Goal: Transaction & Acquisition: Purchase product/service

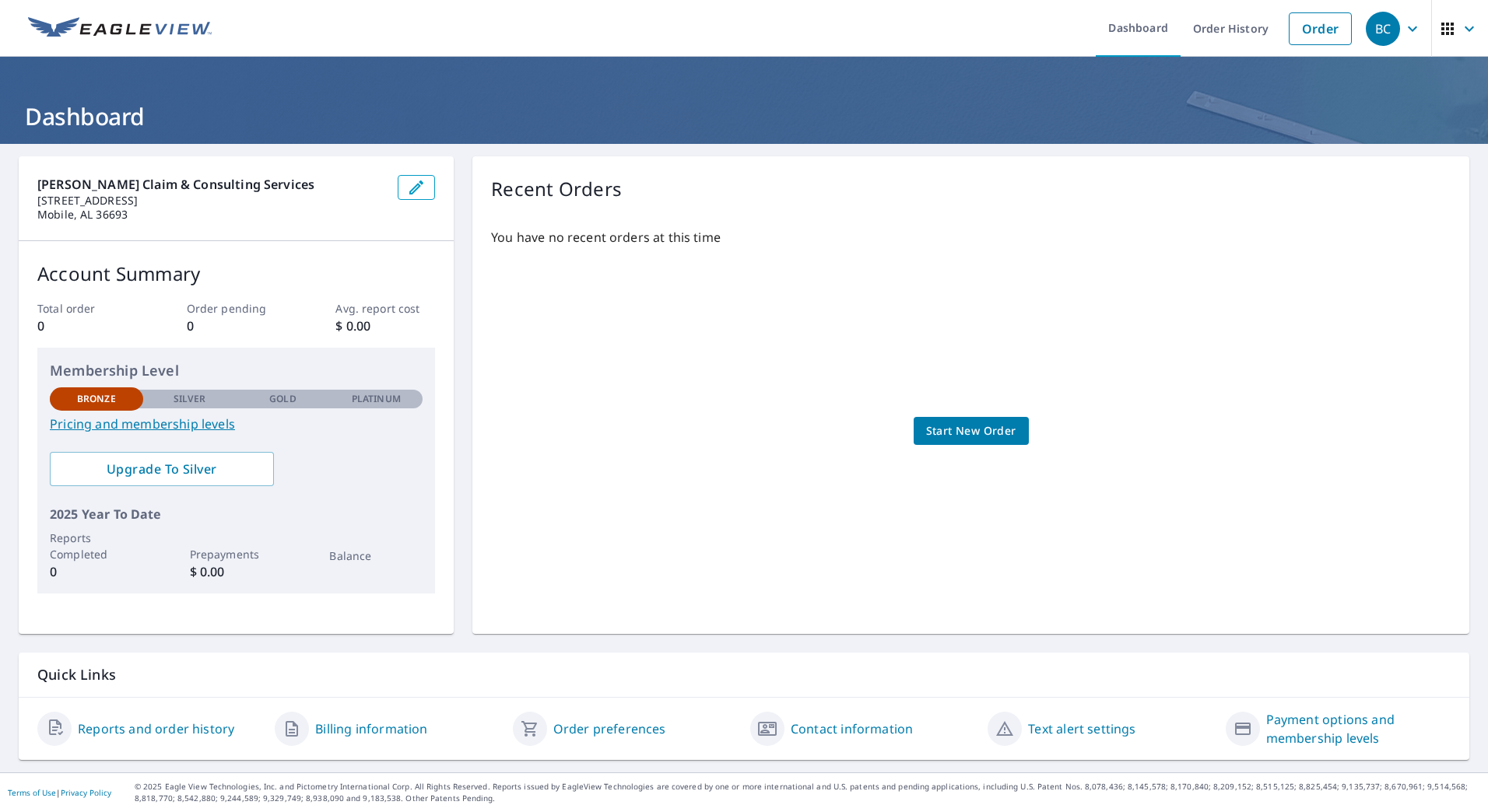
click at [958, 435] on span "Start New Order" at bounding box center [970, 432] width 90 height 20
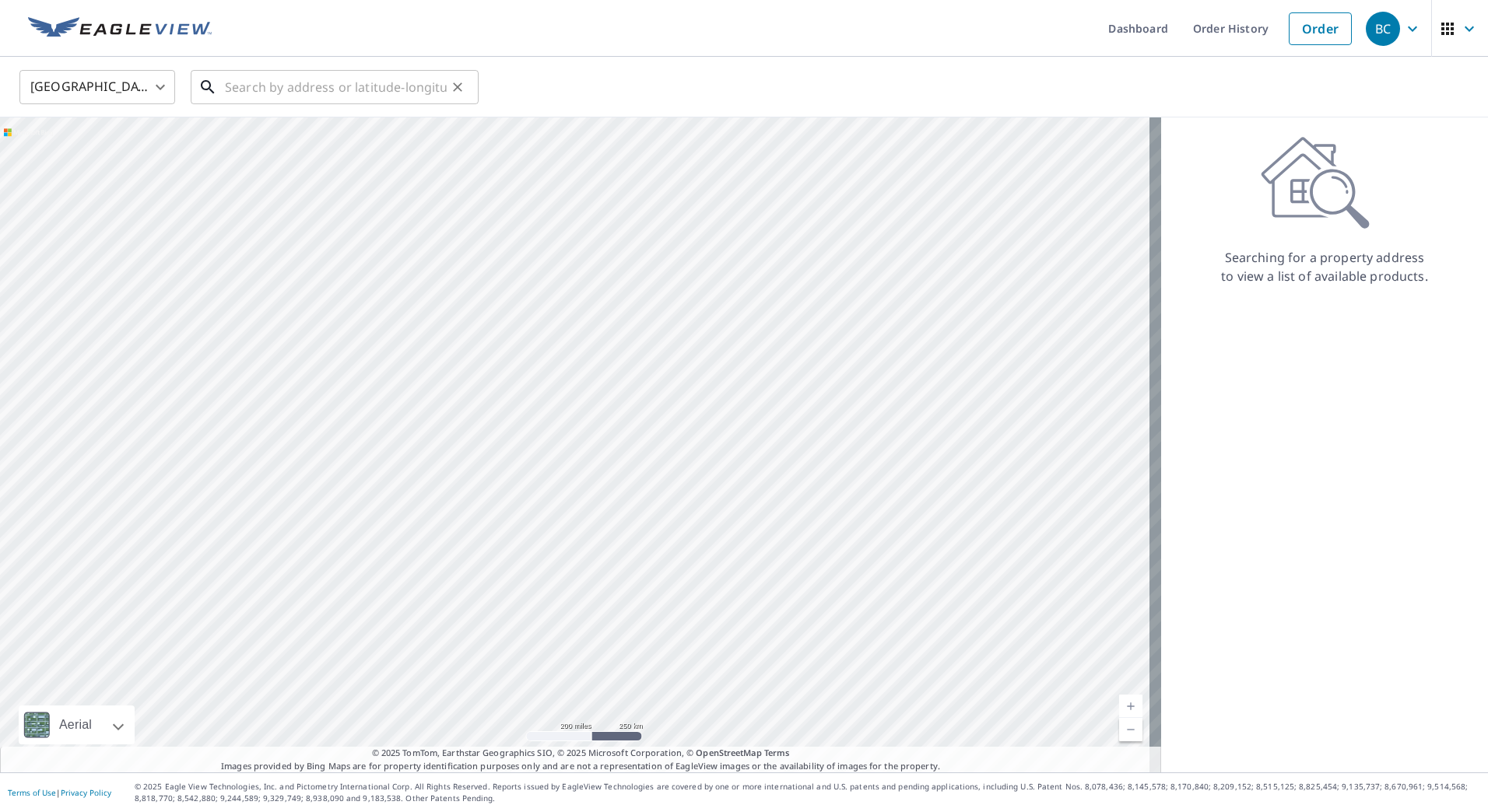
click at [406, 88] on input "text" at bounding box center [336, 87] width 221 height 44
paste input "3109 Smiley Rd, Bridgeton, MO 63044-3043"
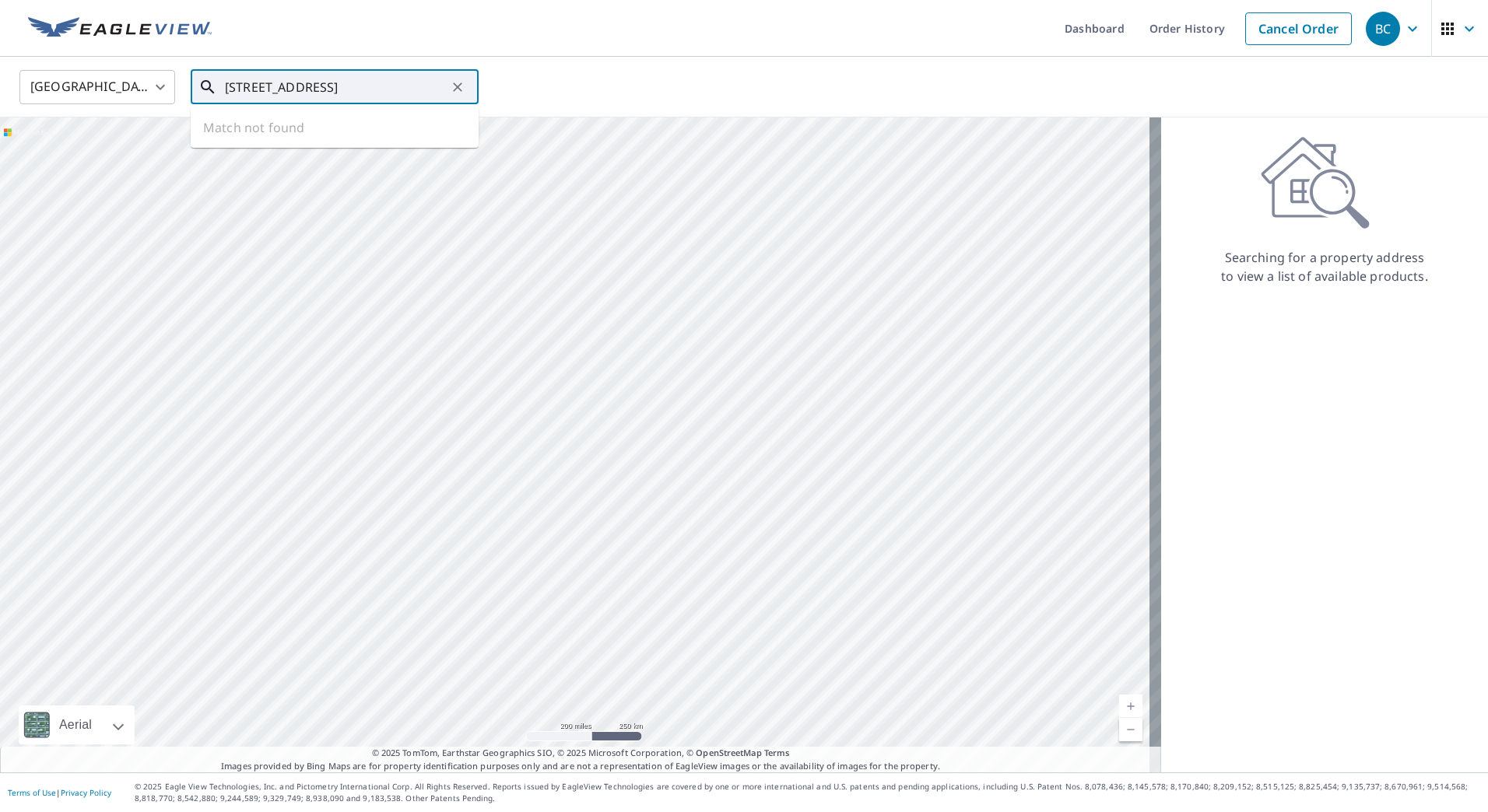
scroll to position [0, 35]
click at [317, 147] on p "[GEOGRAPHIC_DATA]" at bounding box center [344, 150] width 244 height 15
type input "3109 Smiley Rd Bridgeton, MO 63044"
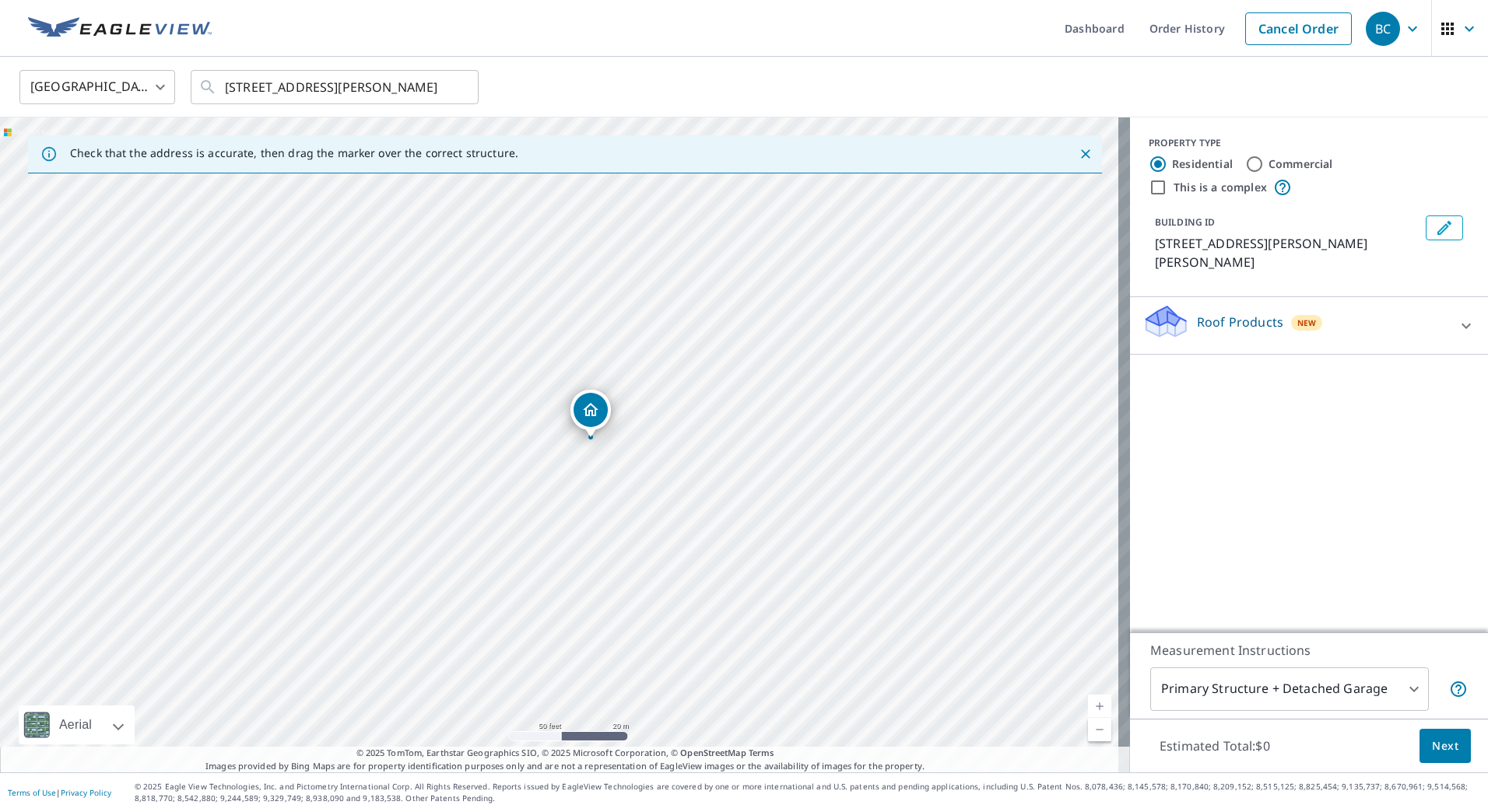
click at [1148, 186] on input "This is a complex" at bounding box center [1158, 187] width 19 height 19
checkbox input "true"
radio input "false"
radio input "true"
type input "4"
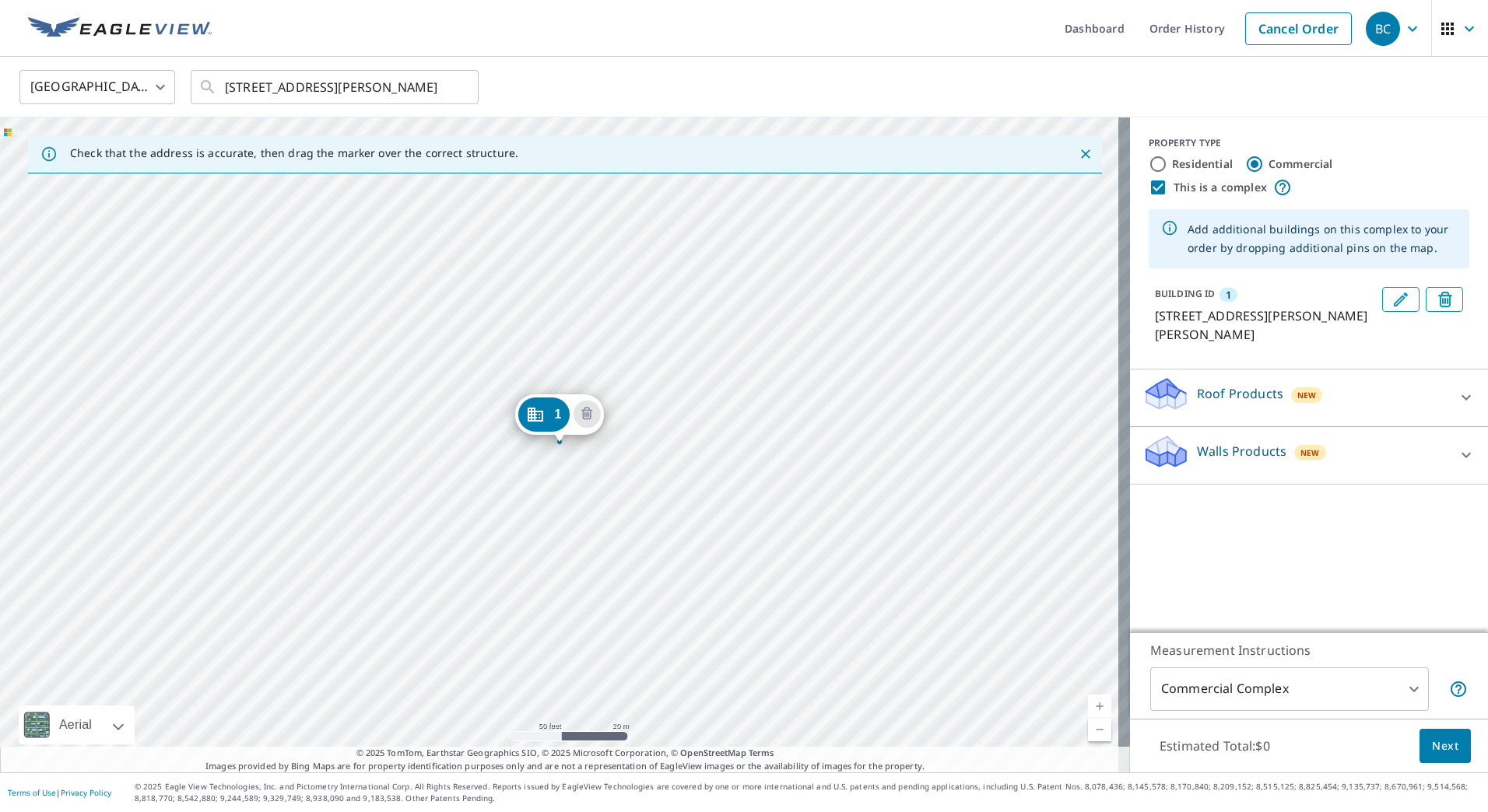
click at [566, 305] on div "1 3109 Smiley Rd Bridgeton, MO 63044" at bounding box center [565, 445] width 1130 height 655
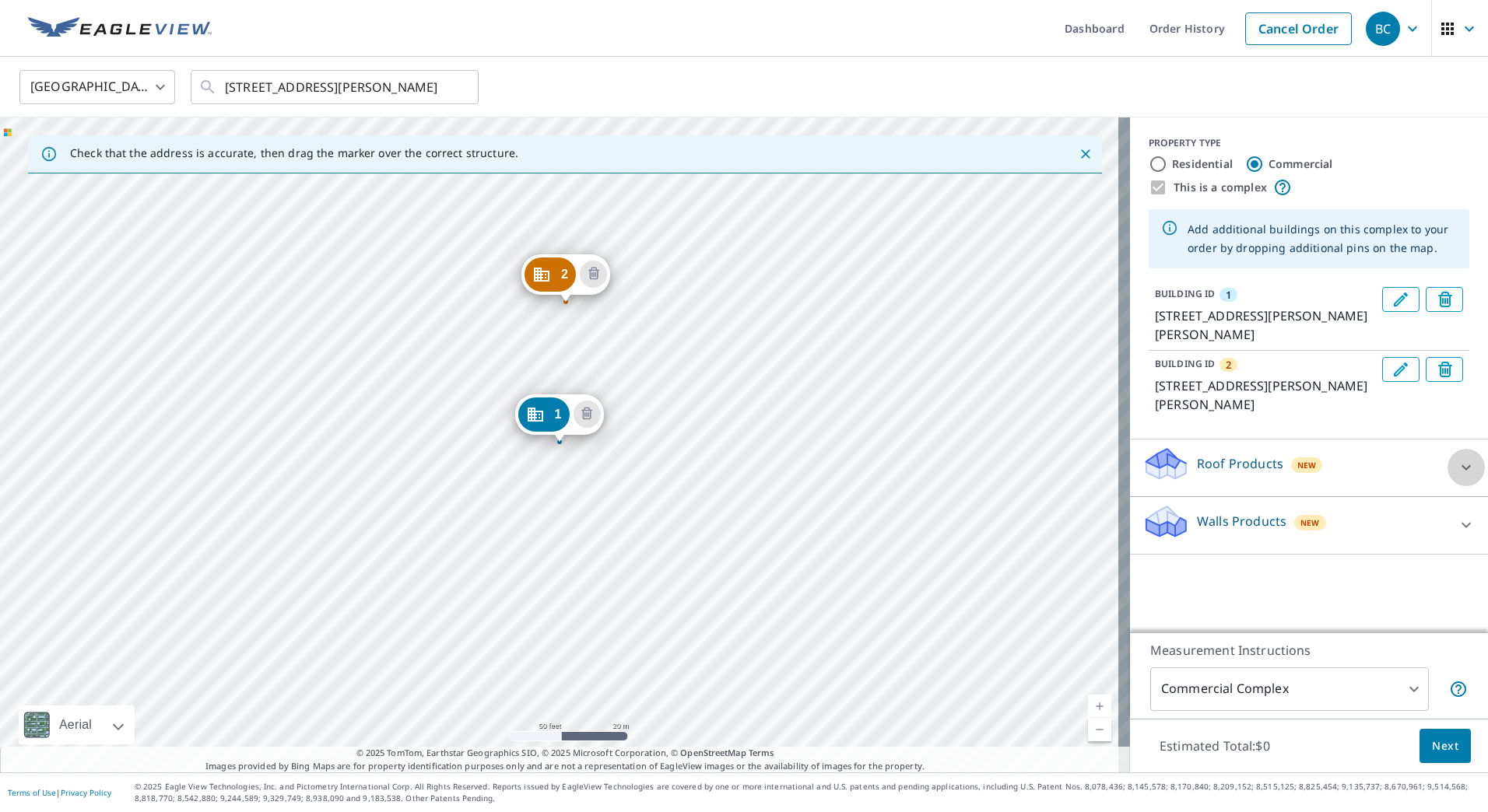
click at [1459, 468] on icon at bounding box center [1466, 468] width 19 height 19
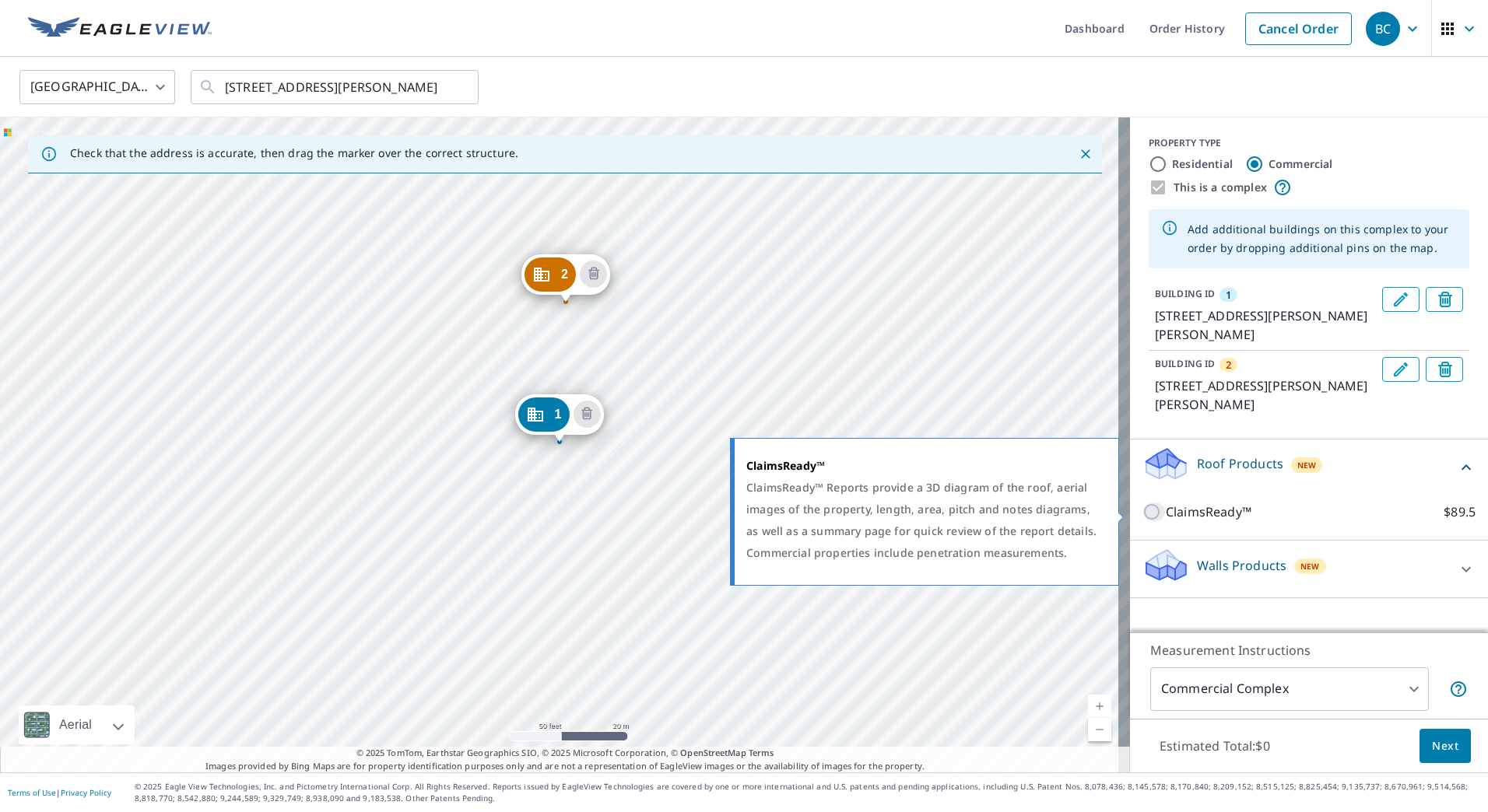
click at [1143, 515] on input "ClaimsReady™ $89.5" at bounding box center [1154, 512] width 24 height 19
checkbox input "true"
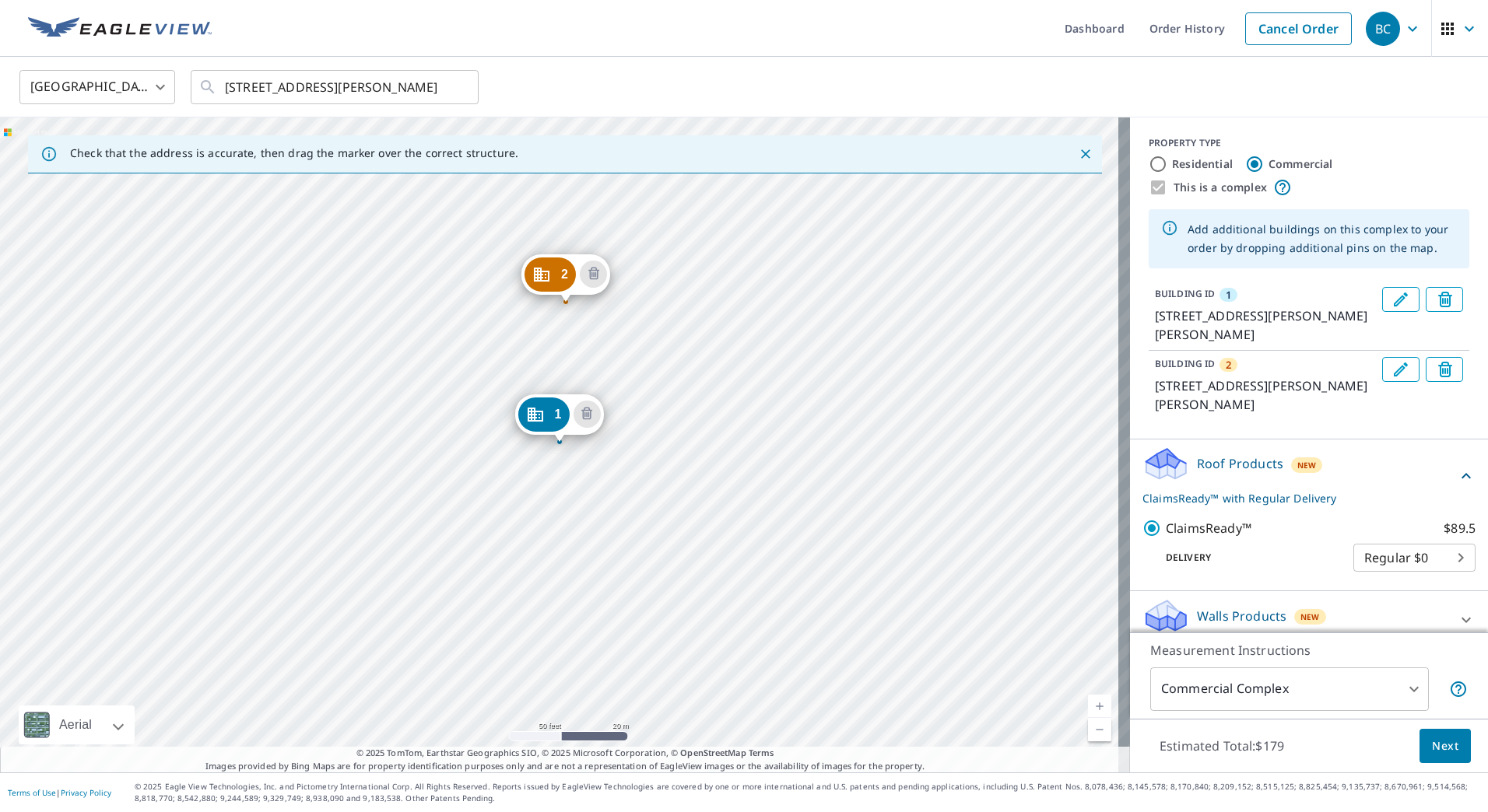
click at [1434, 562] on body "BC BC Dashboard Order History Cancel Order BC United States US ​ 3109 Smiley Rd…" at bounding box center [744, 406] width 1488 height 812
click at [1373, 490] on div at bounding box center [744, 406] width 1488 height 812
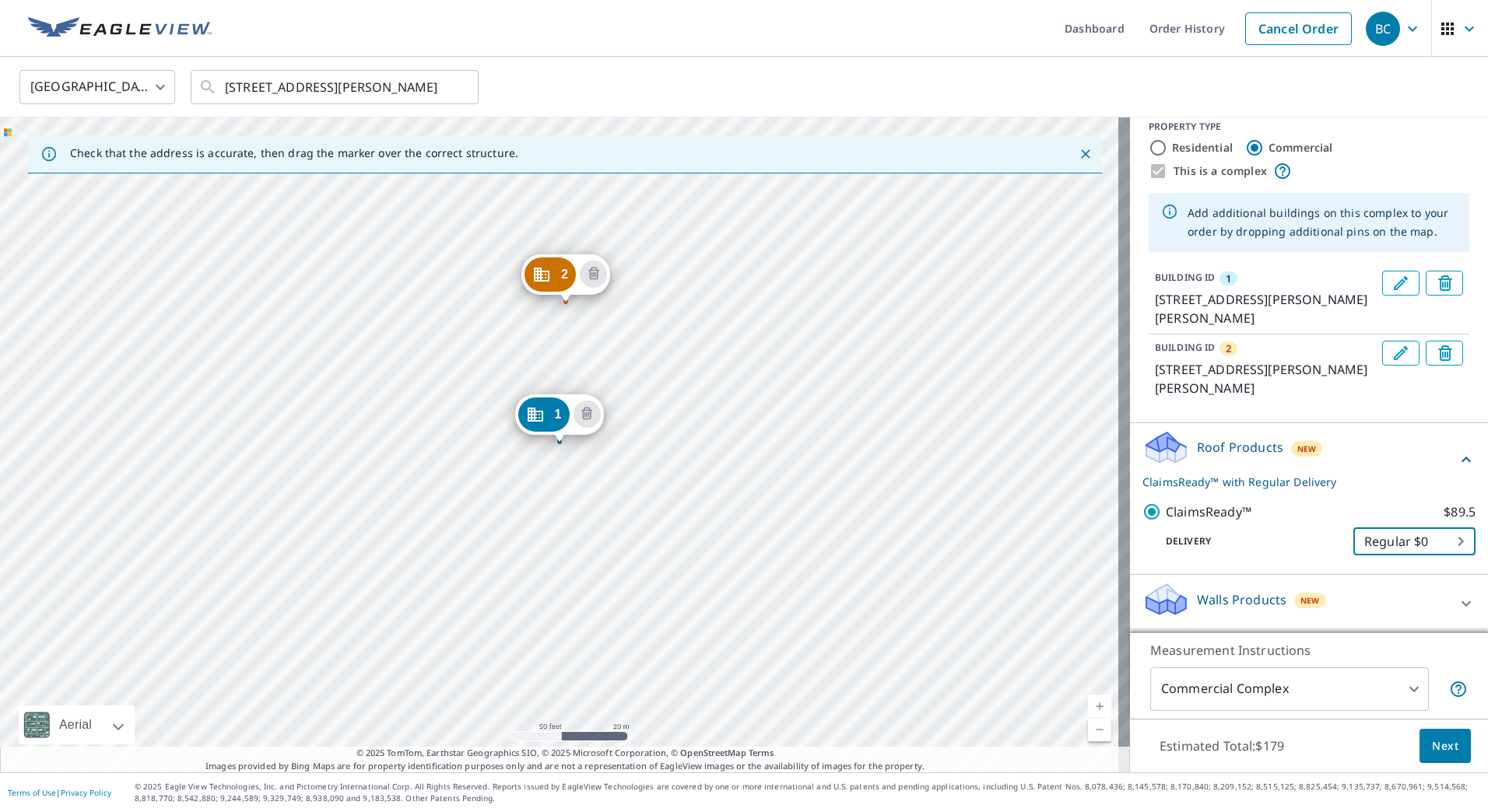
click at [1457, 607] on icon at bounding box center [1466, 604] width 19 height 19
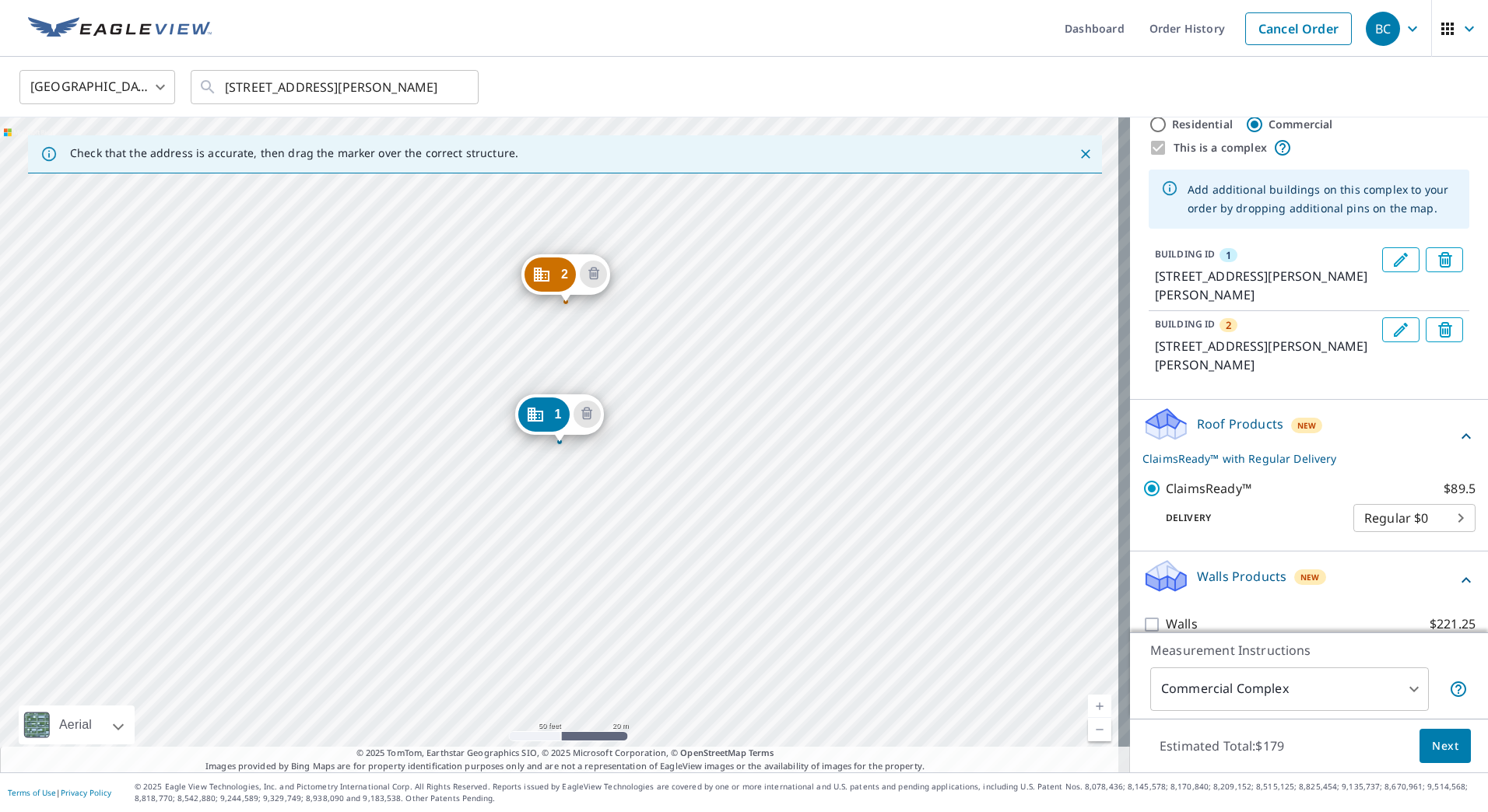
scroll to position [61, 0]
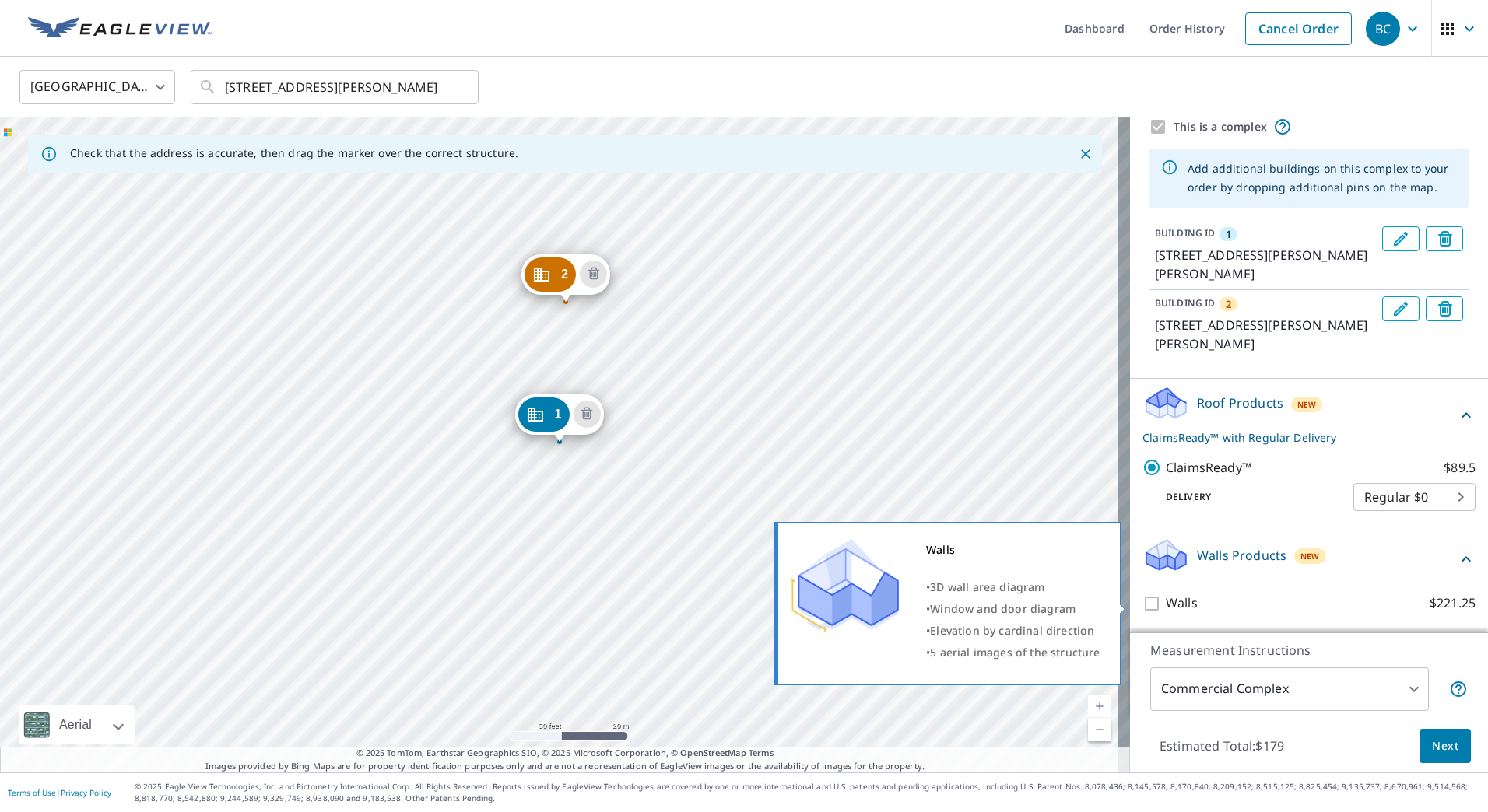
click at [1143, 599] on input "Walls $221.25" at bounding box center [1154, 604] width 24 height 19
checkbox input "true"
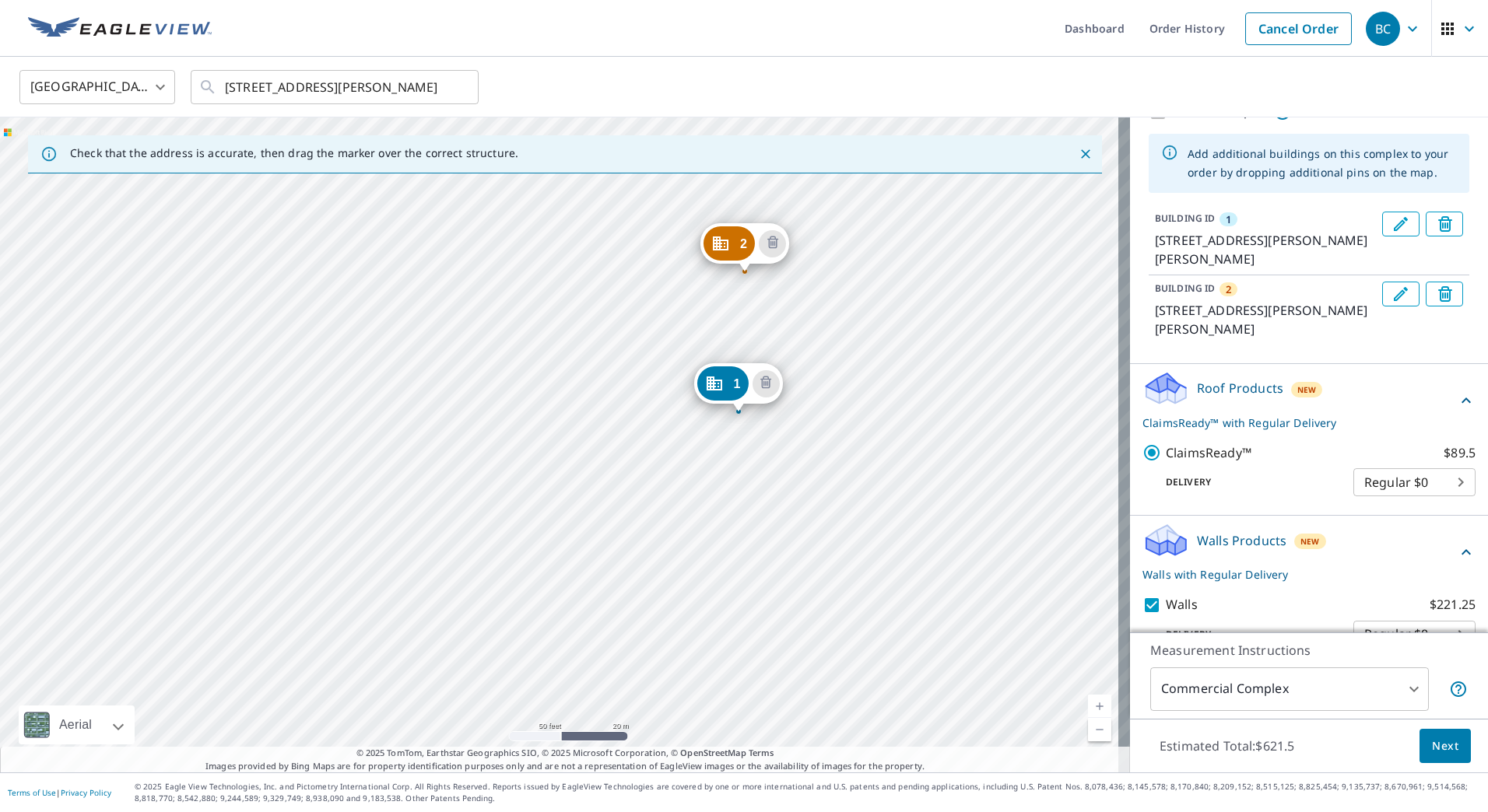
scroll to position [112, 0]
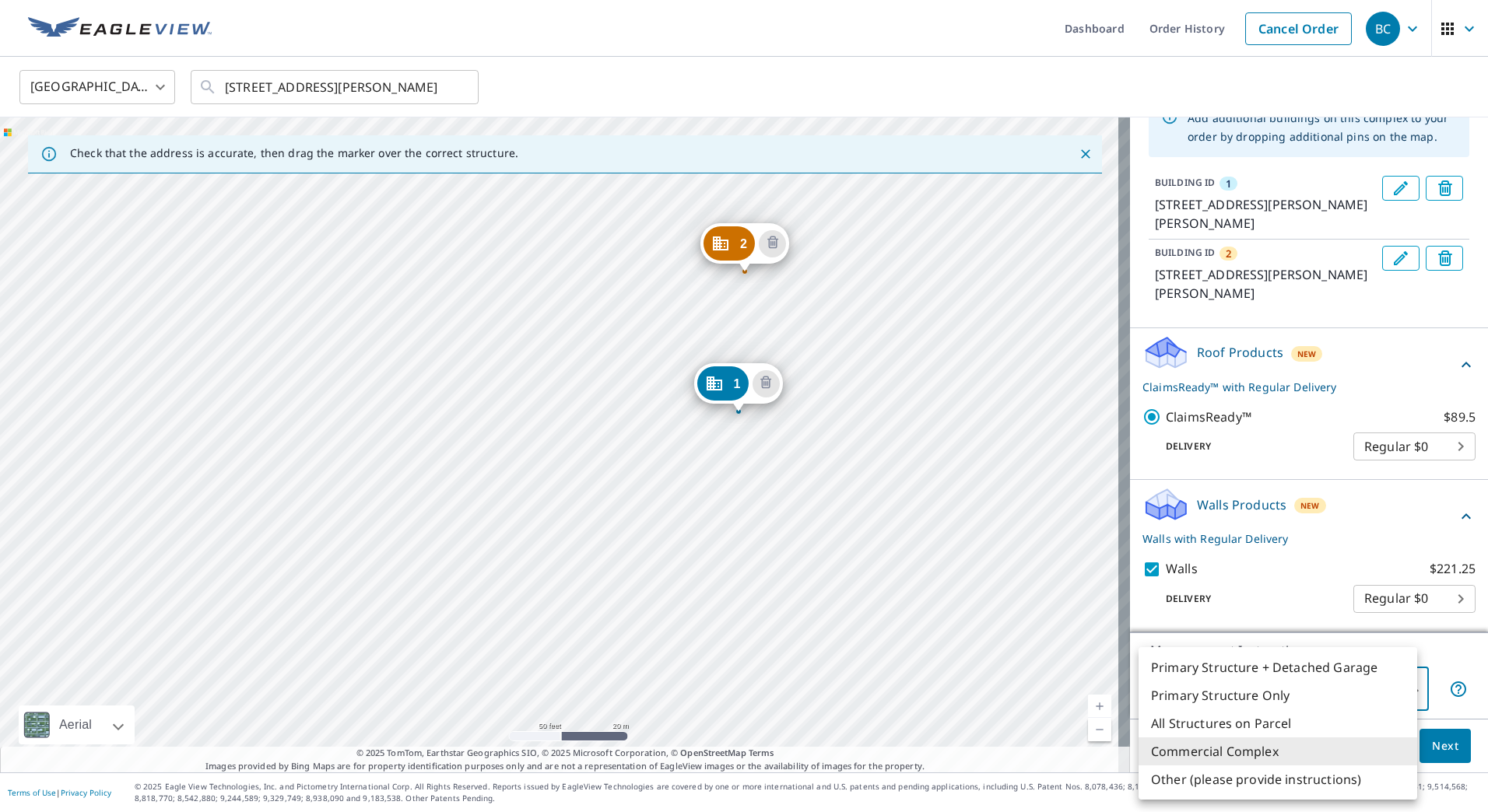
click at [1401, 680] on body "BC BC Dashboard Order History Cancel Order BC United States US ​ 3109 Smiley Rd…" at bounding box center [744, 406] width 1488 height 812
click at [1358, 750] on li "Commercial Complex" at bounding box center [1278, 751] width 278 height 28
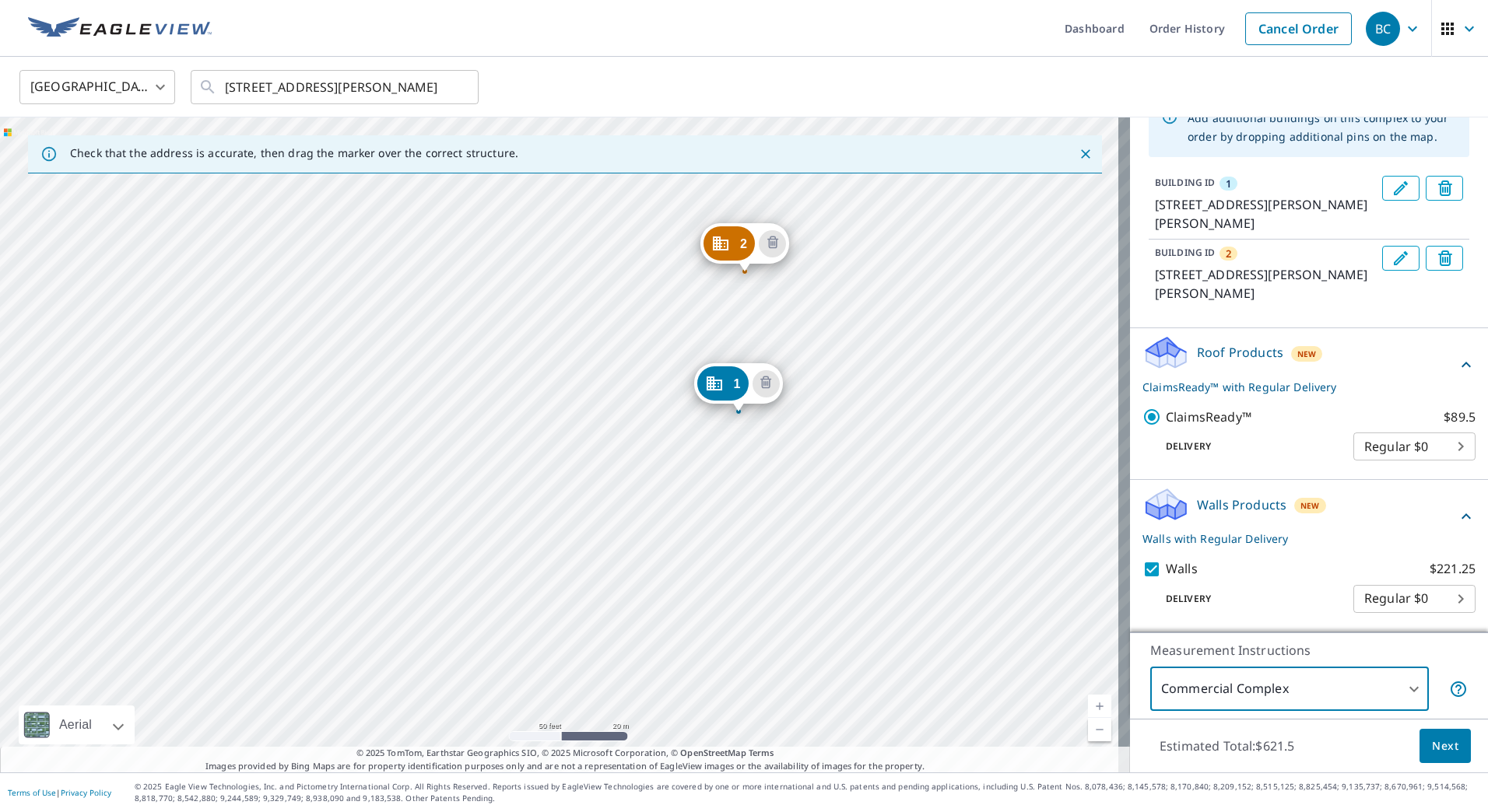
click at [1432, 750] on span "Next" at bounding box center [1445, 747] width 27 height 20
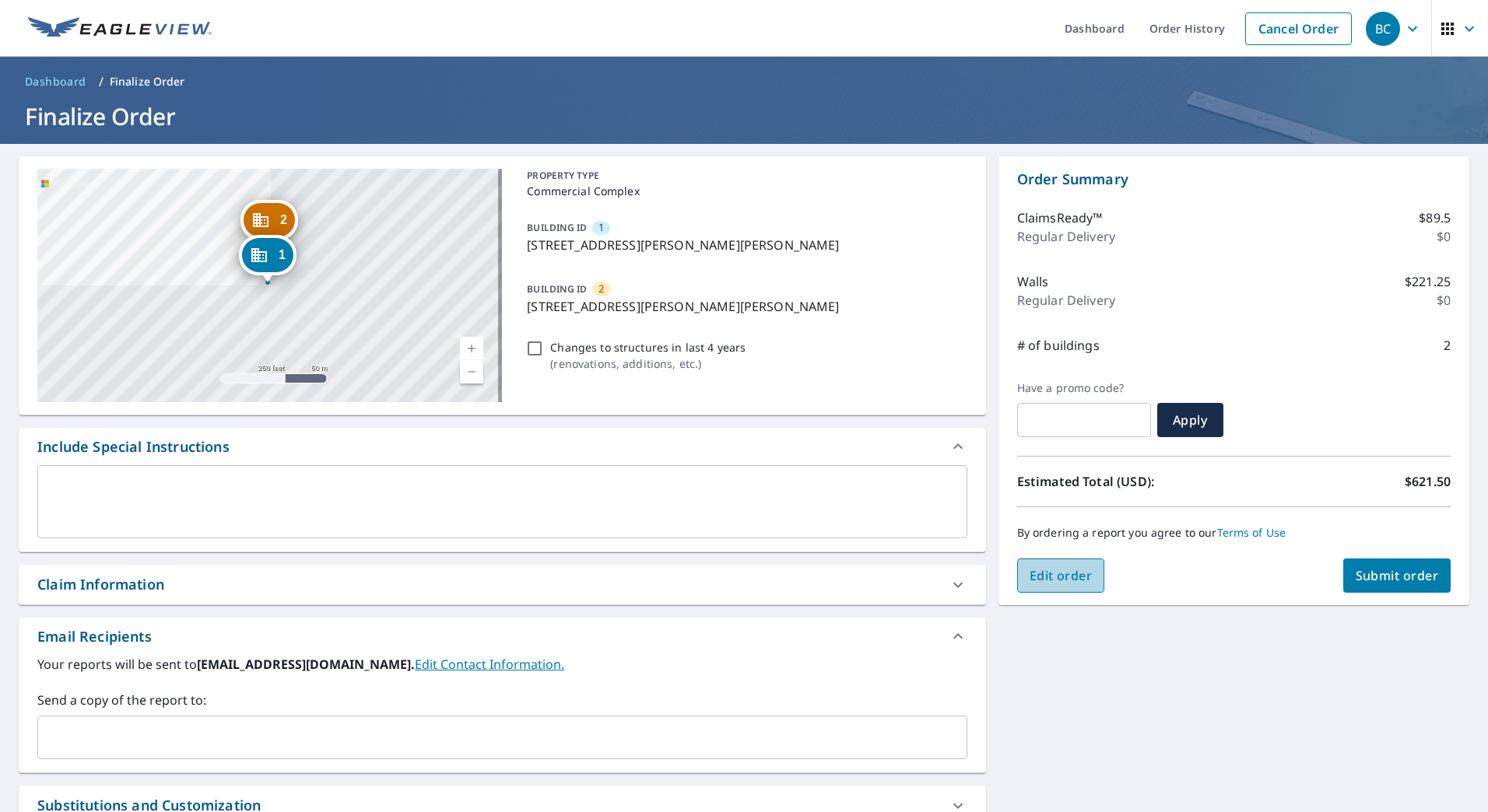
click at [1066, 568] on span "Edit order" at bounding box center [1061, 575] width 63 height 17
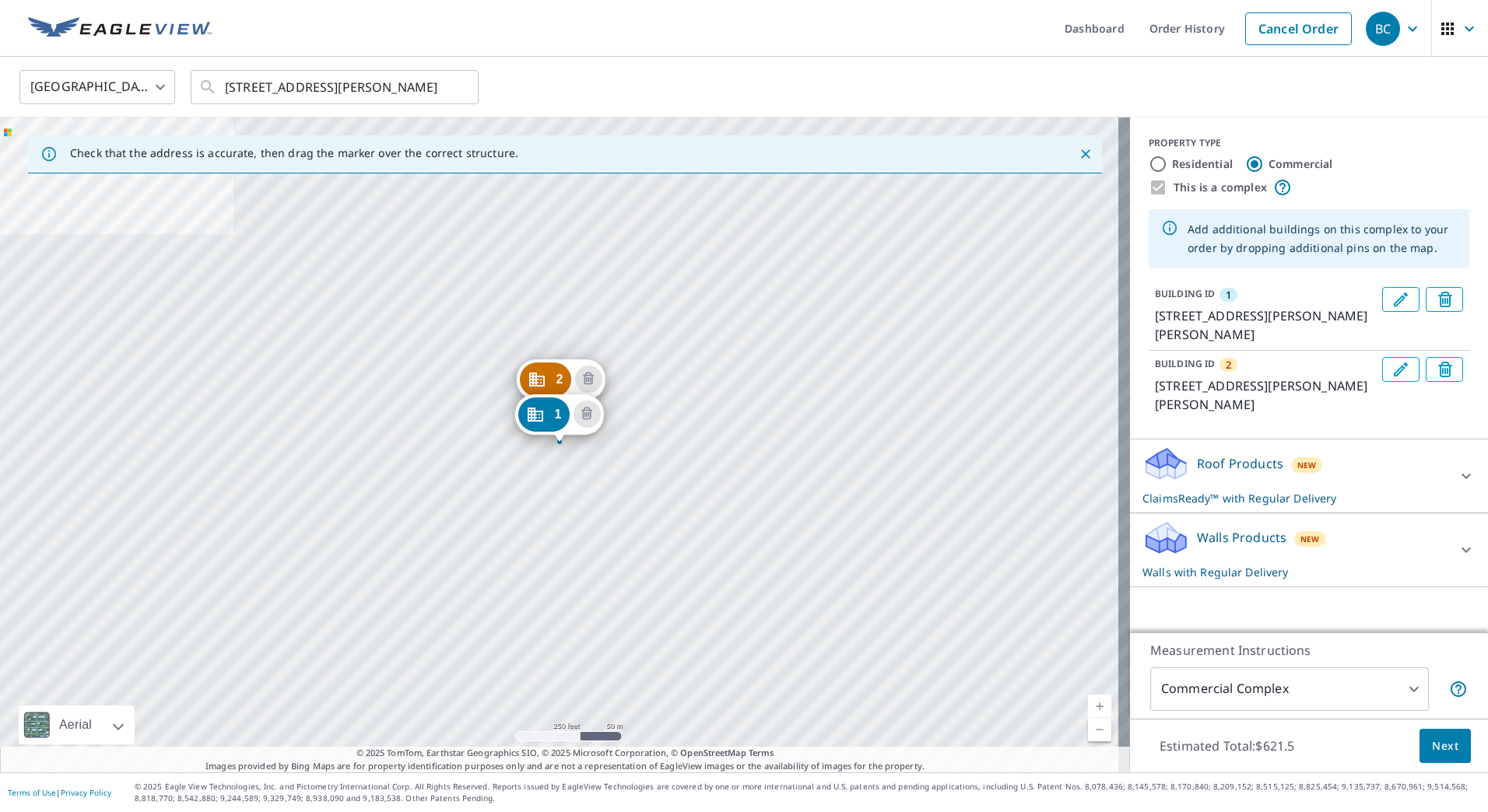
click at [1457, 552] on icon at bounding box center [1466, 550] width 19 height 19
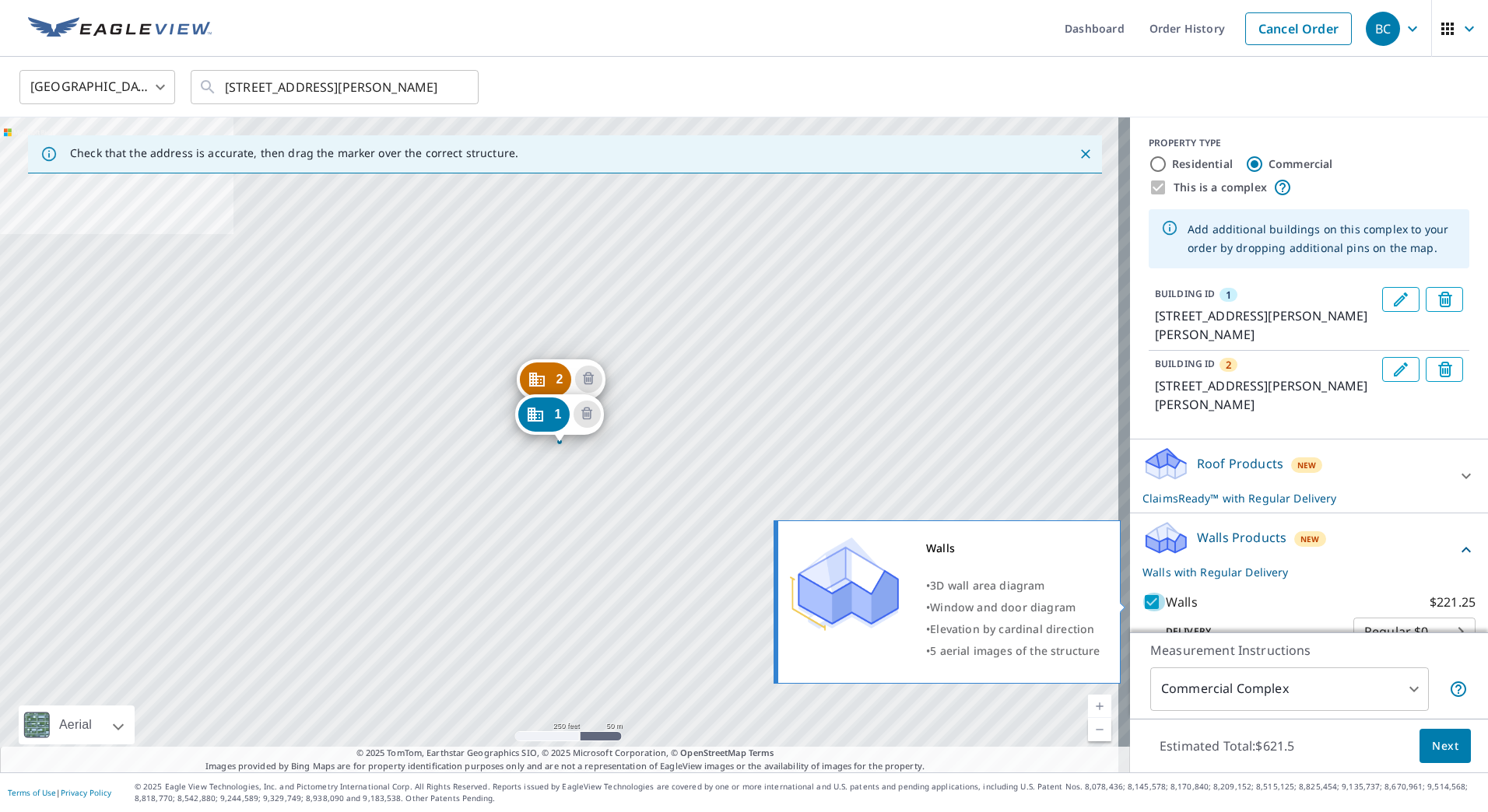
click at [1143, 603] on input "Walls $221.25" at bounding box center [1154, 602] width 24 height 19
checkbox input "false"
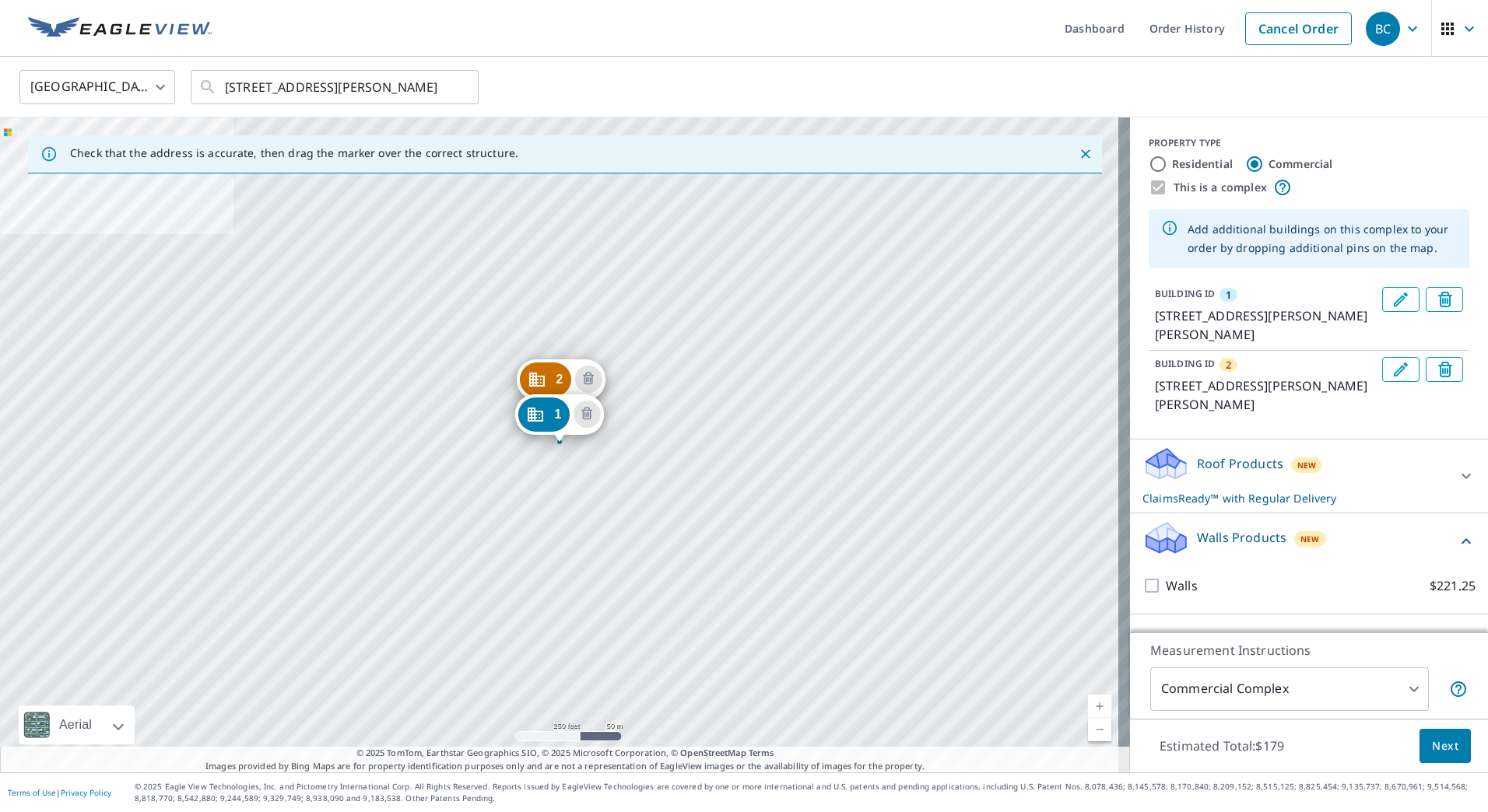
click at [1432, 750] on span "Next" at bounding box center [1445, 747] width 27 height 20
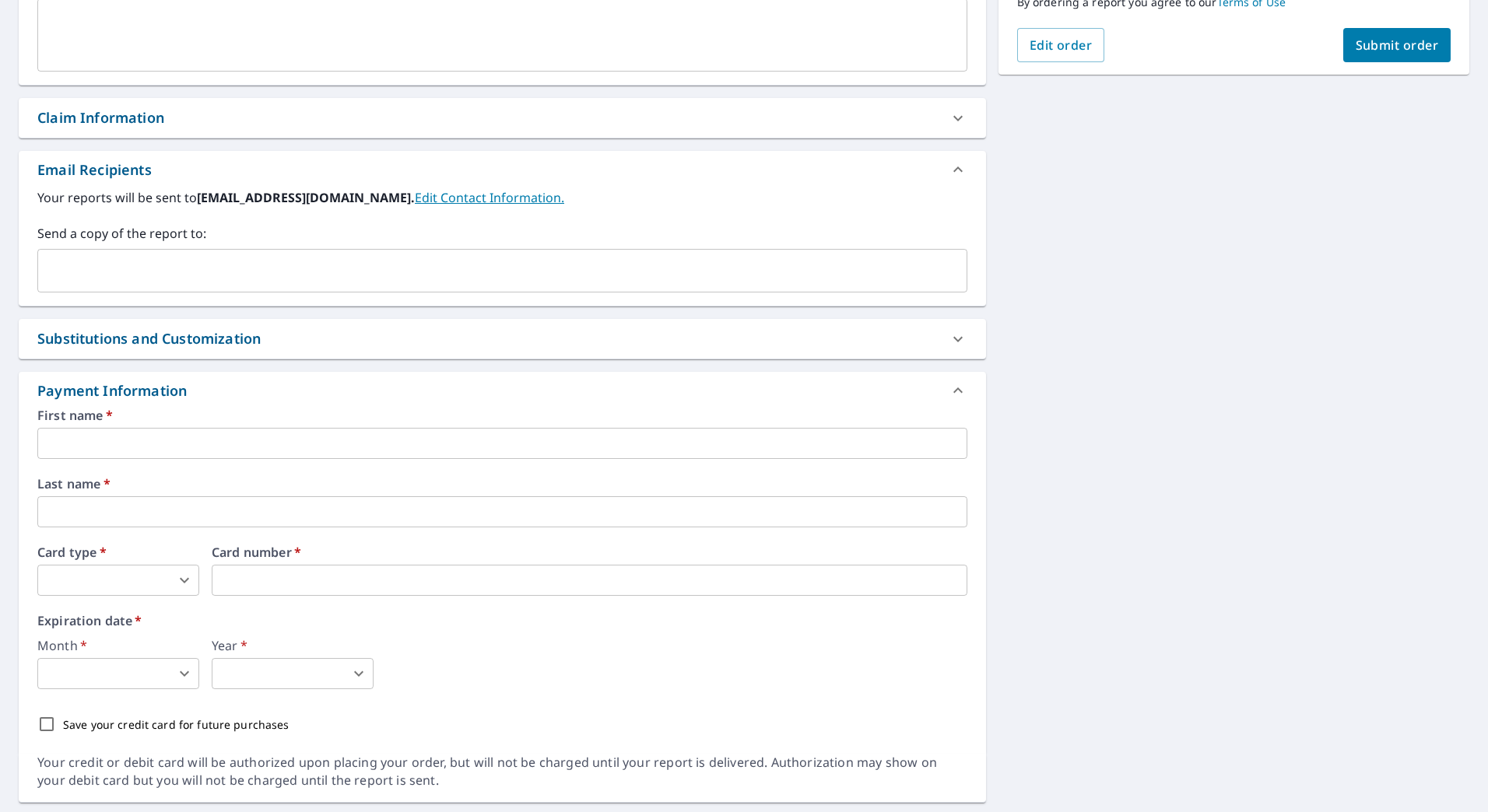
scroll to position [509, 0]
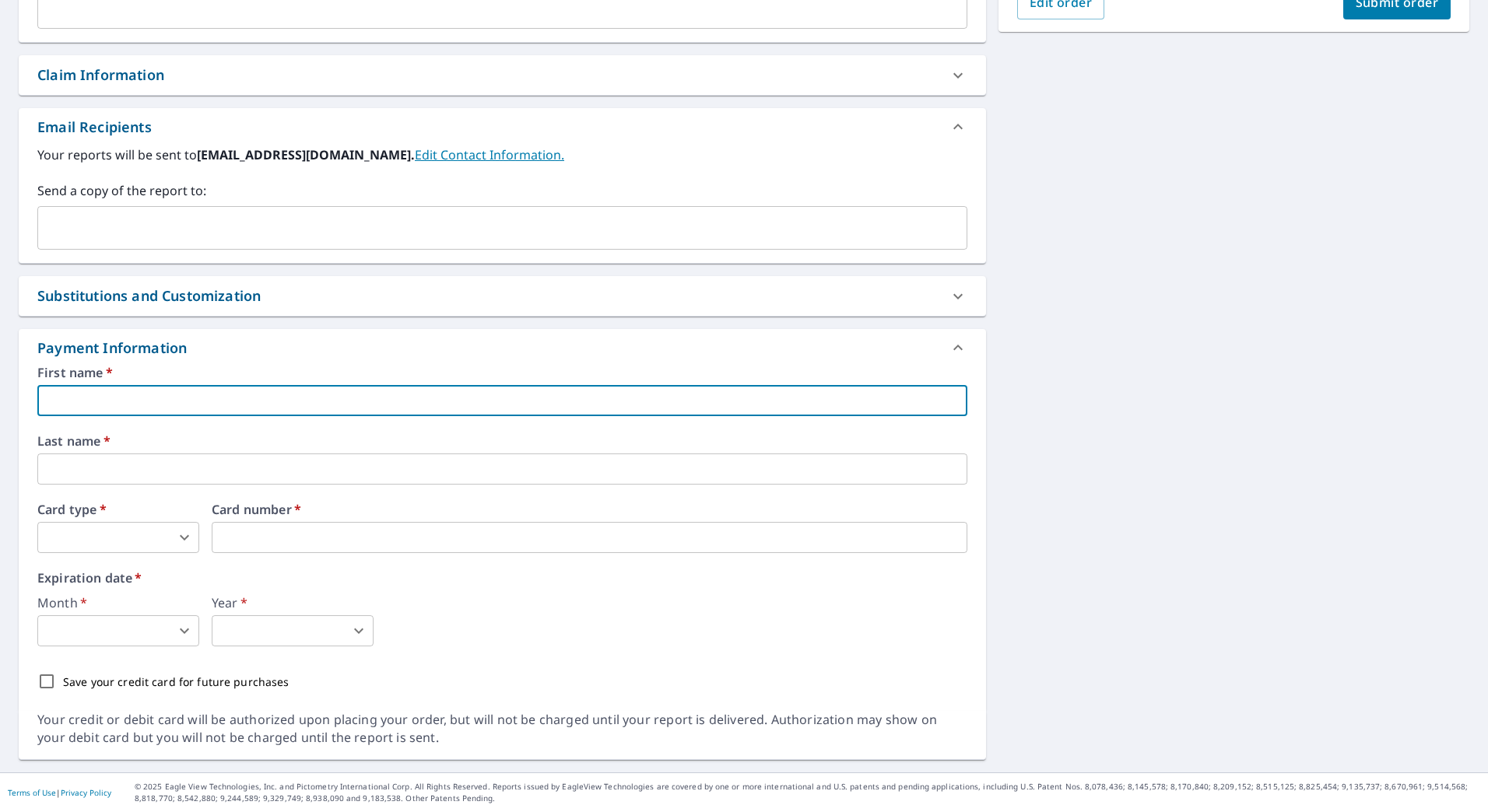
click at [248, 403] on input "text" at bounding box center [502, 400] width 930 height 31
type input "Luther"
type input "bradc2925@outlook.com"
type input "Coggin"
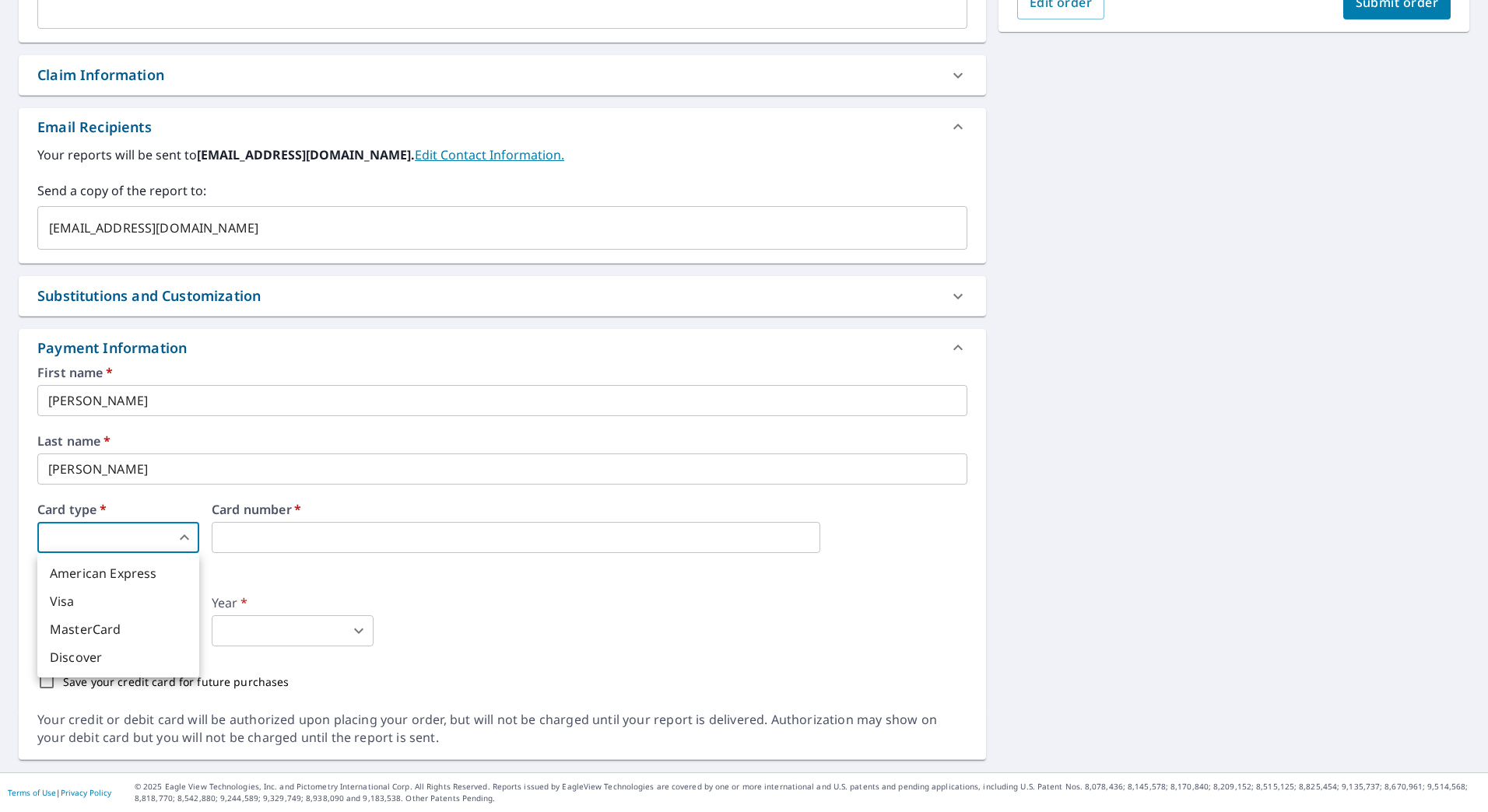
click at [160, 538] on body "BC BC Dashboard Order History Cancel Order BC Dashboard / Finalize Order Finali…" at bounding box center [744, 406] width 1488 height 812
click at [142, 589] on li "Visa" at bounding box center [117, 602] width 162 height 28
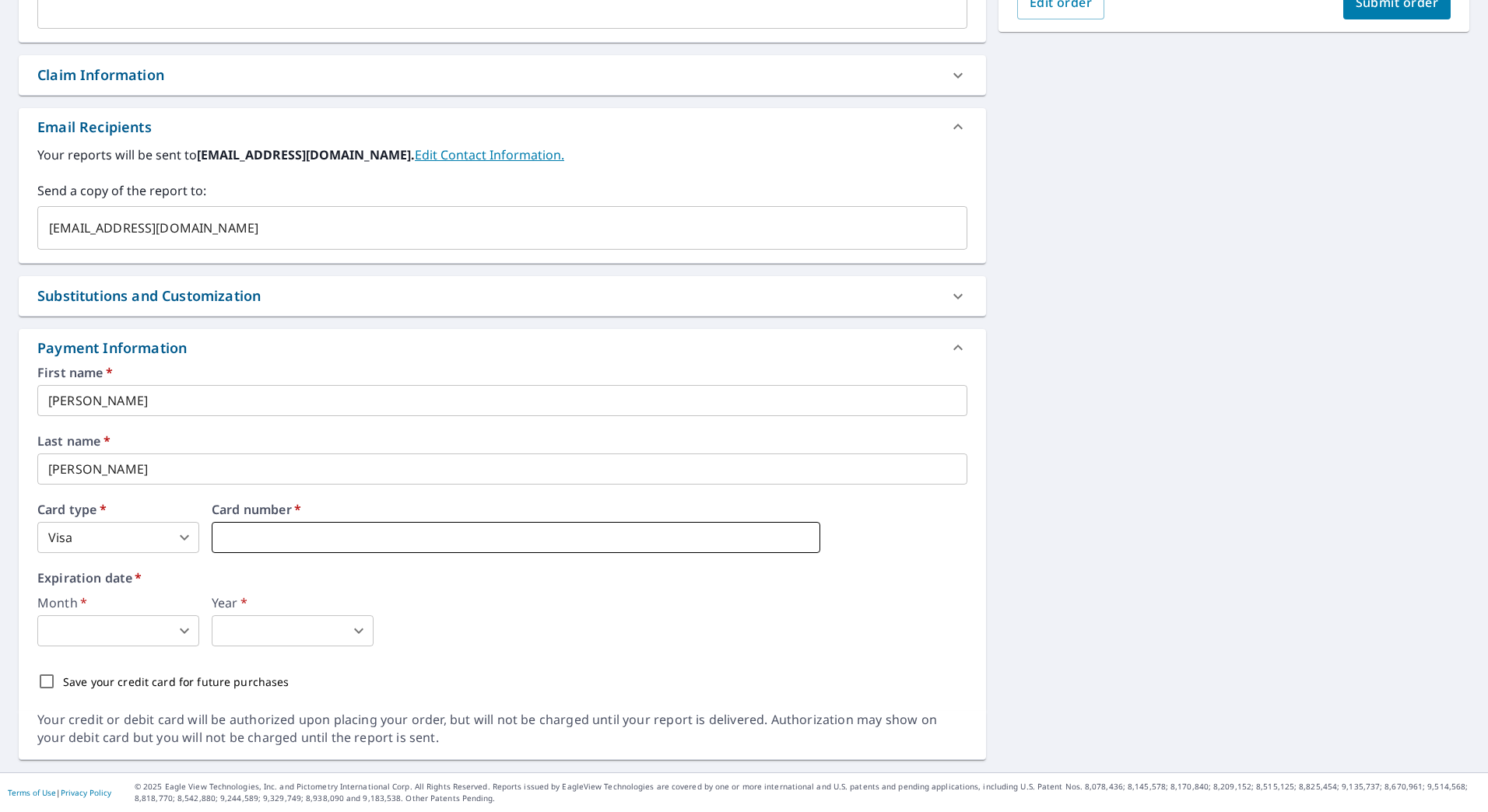
click at [292, 522] on iframe at bounding box center [516, 538] width 609 height 31
type input "3"
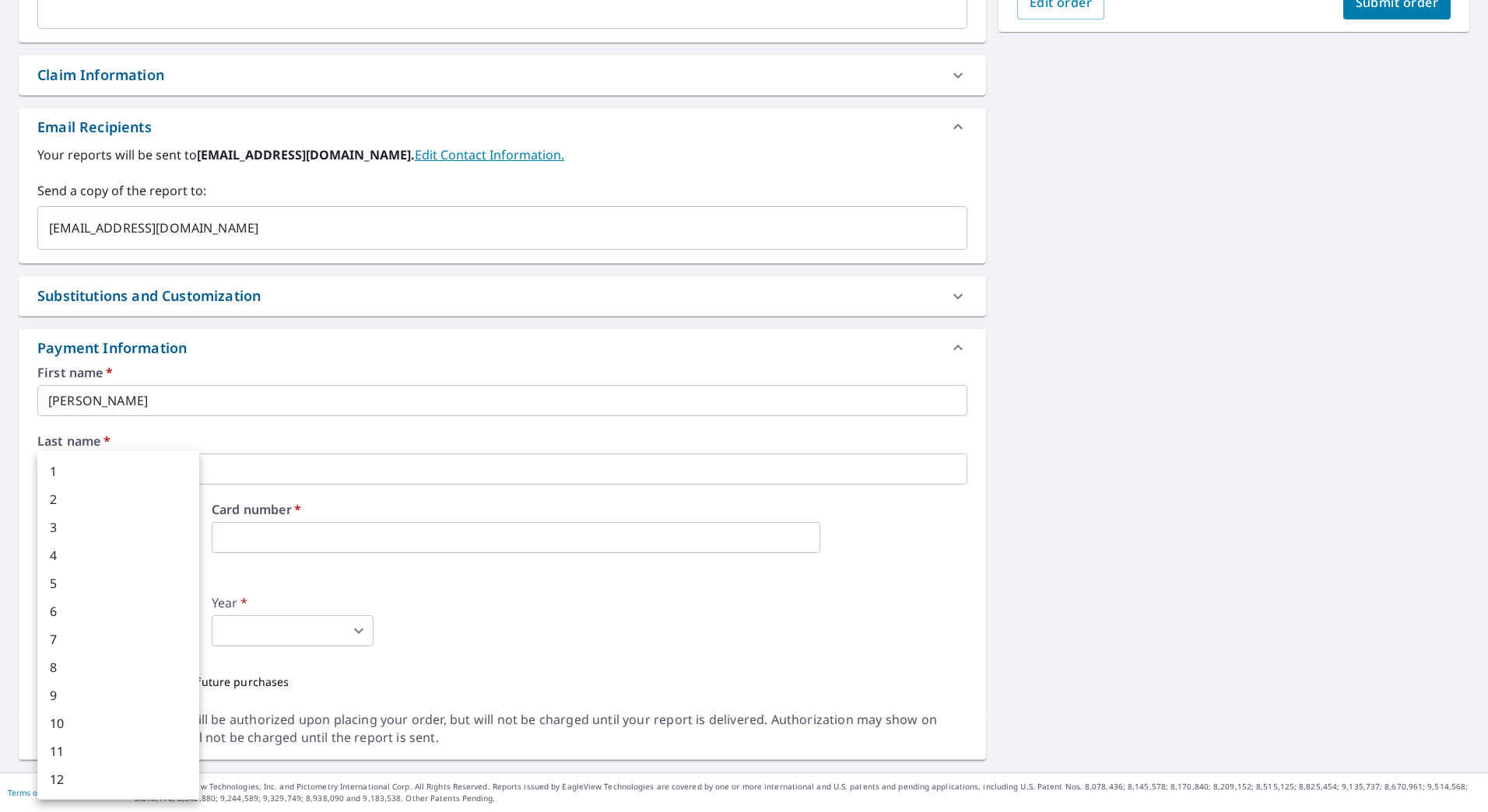
click at [158, 638] on body "BC BC Dashboard Order History Cancel Order BC Dashboard / Finalize Order Finali…" at bounding box center [744, 406] width 1488 height 812
click at [115, 754] on li "11" at bounding box center [117, 751] width 162 height 28
type input "11"
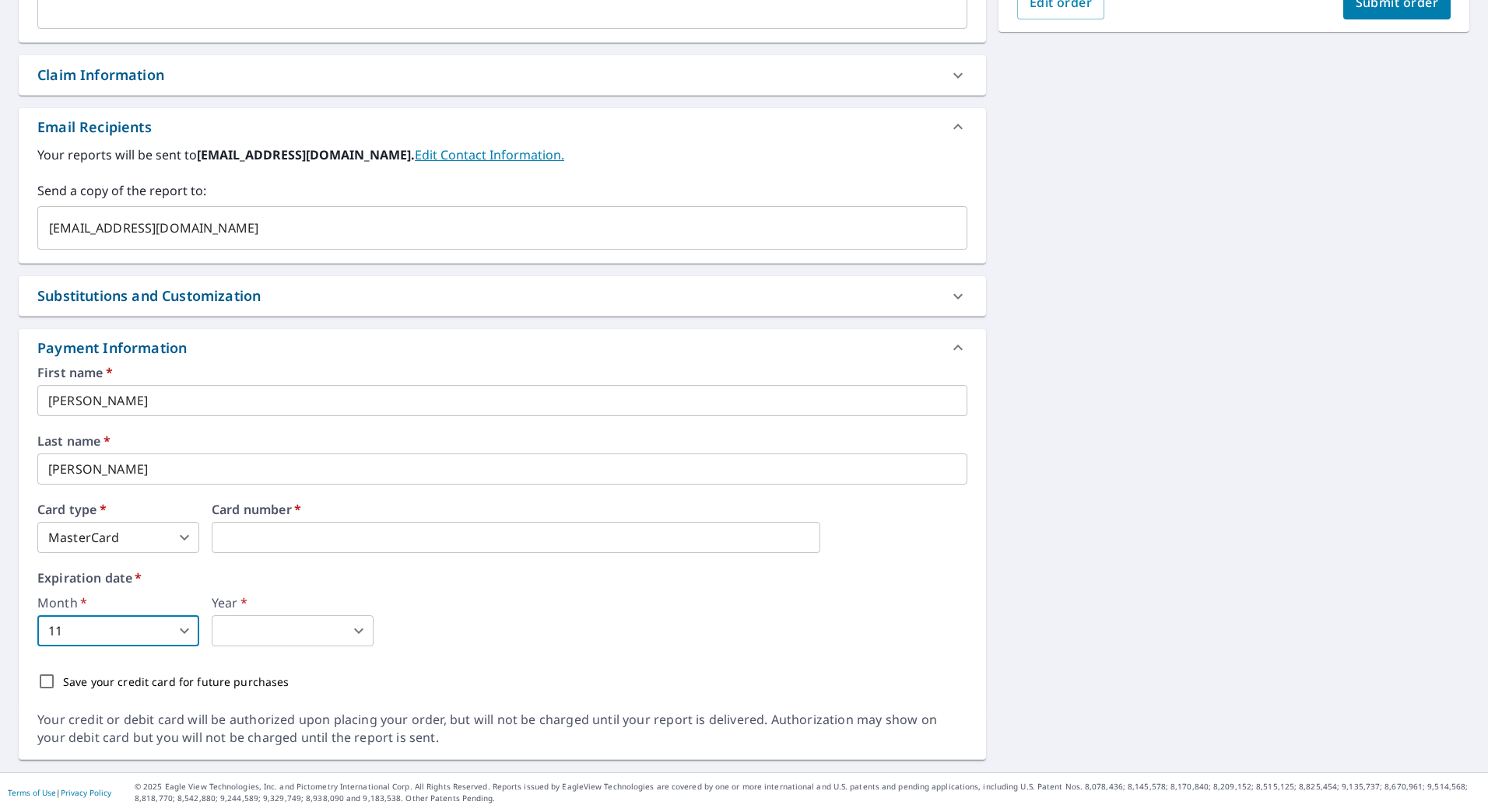
click at [287, 638] on body "BC BC Dashboard Order History Cancel Order BC Dashboard / Finalize Order Finali…" at bounding box center [744, 406] width 1488 height 812
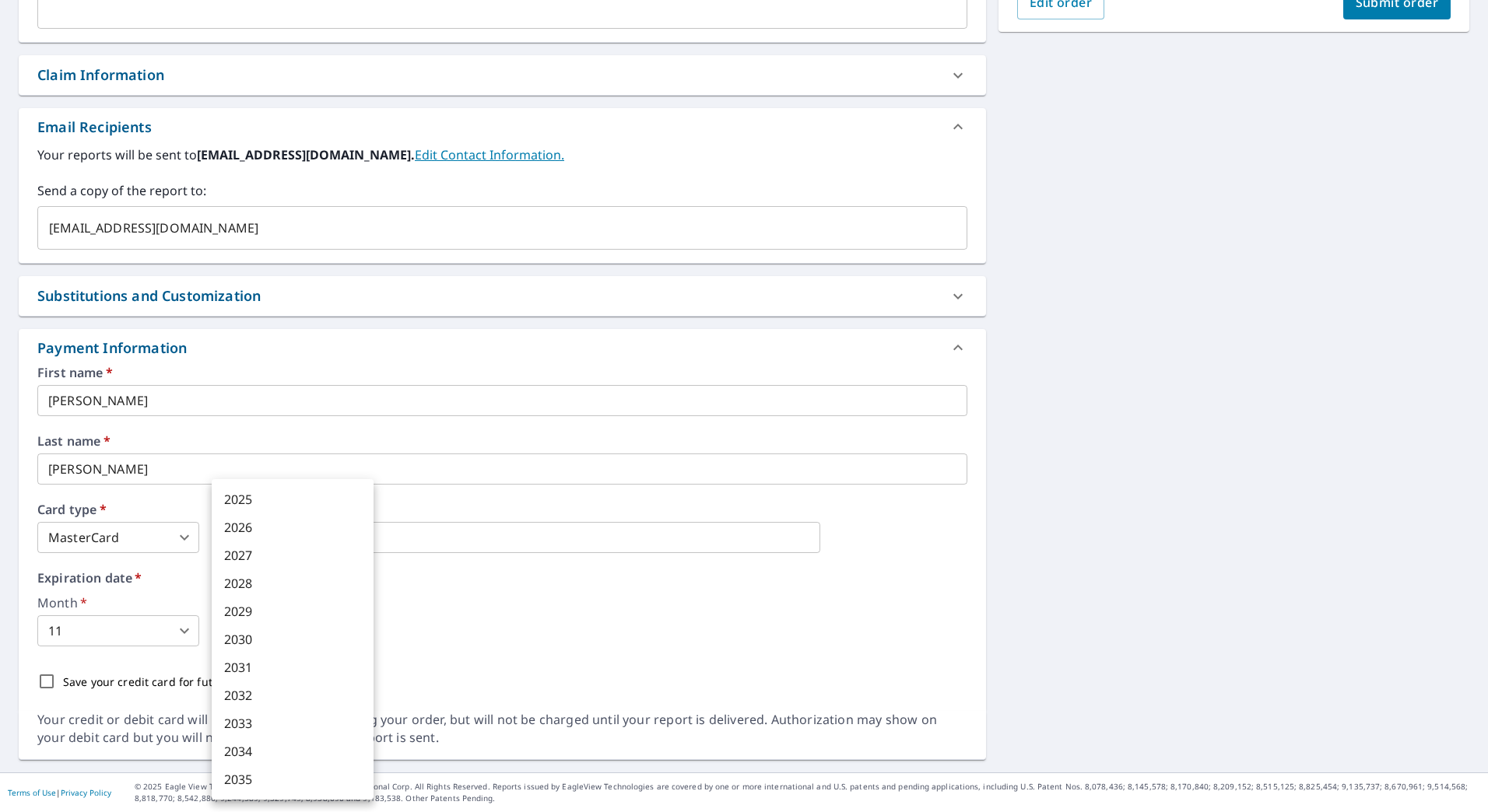
click at [285, 514] on li "2026" at bounding box center [292, 528] width 162 height 28
type input "2026"
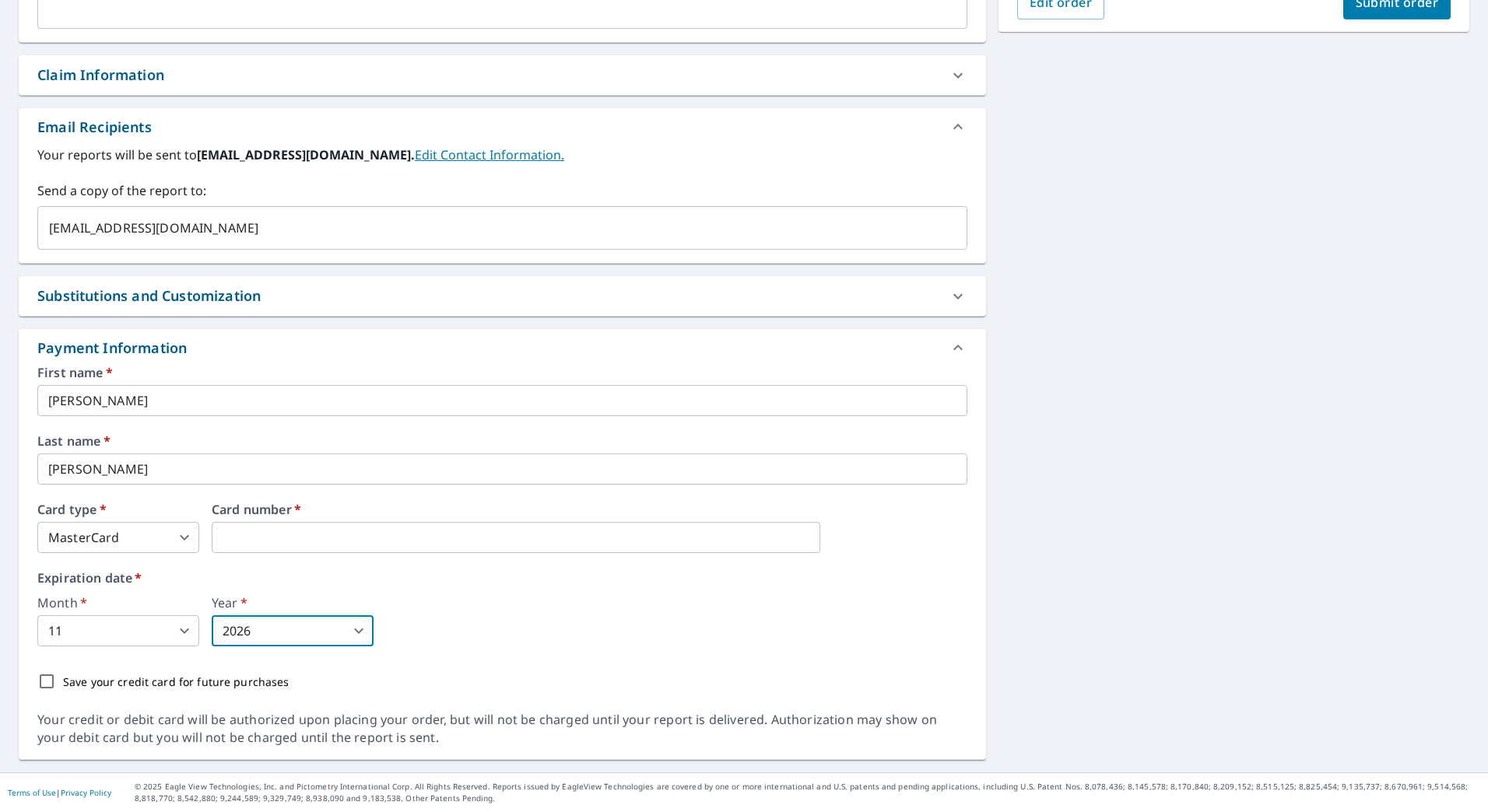
click at [51, 680] on input "Save your credit card for future purchases" at bounding box center [46, 681] width 33 height 33
checkbox input "true"
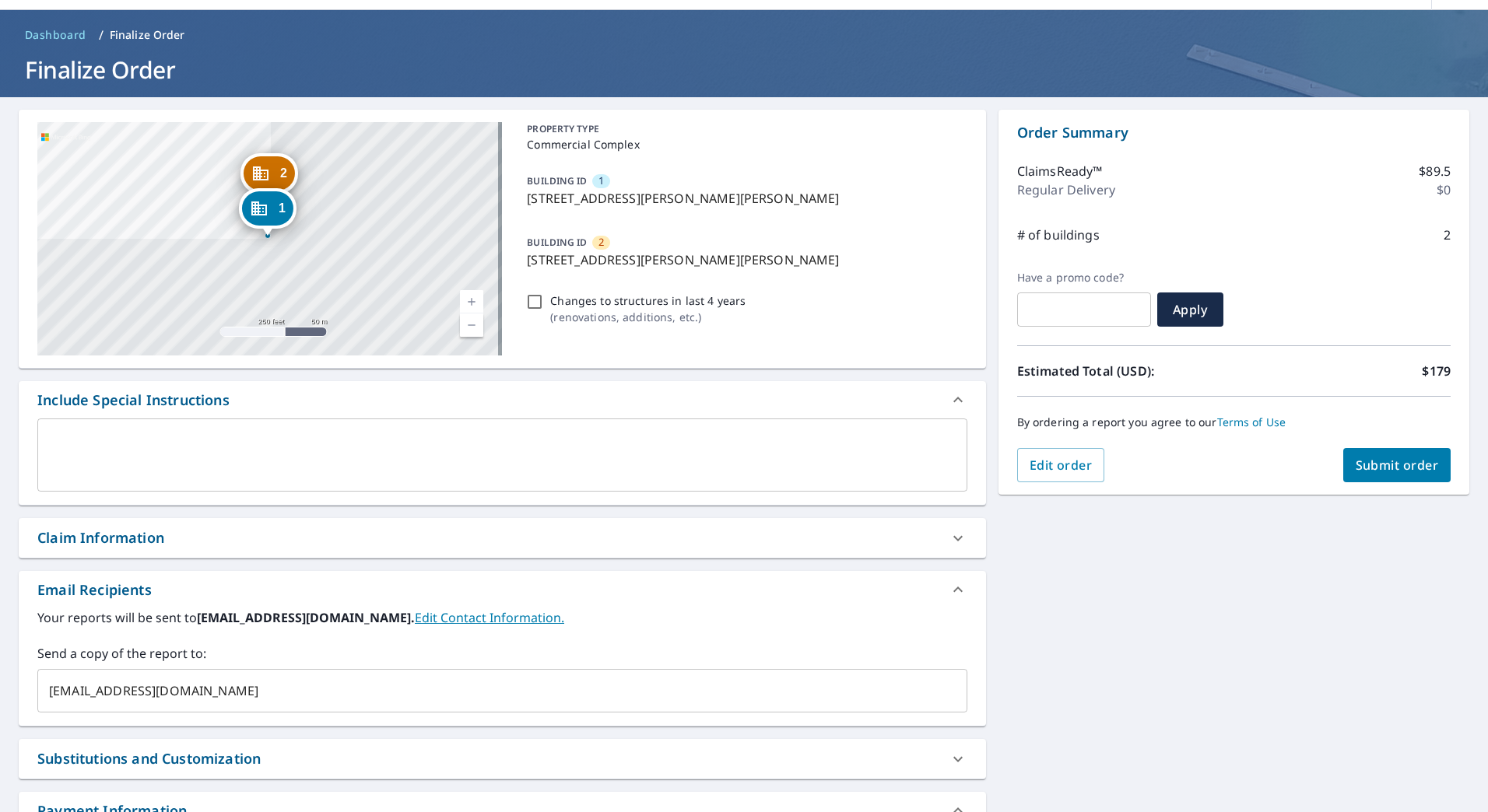
scroll to position [43, 0]
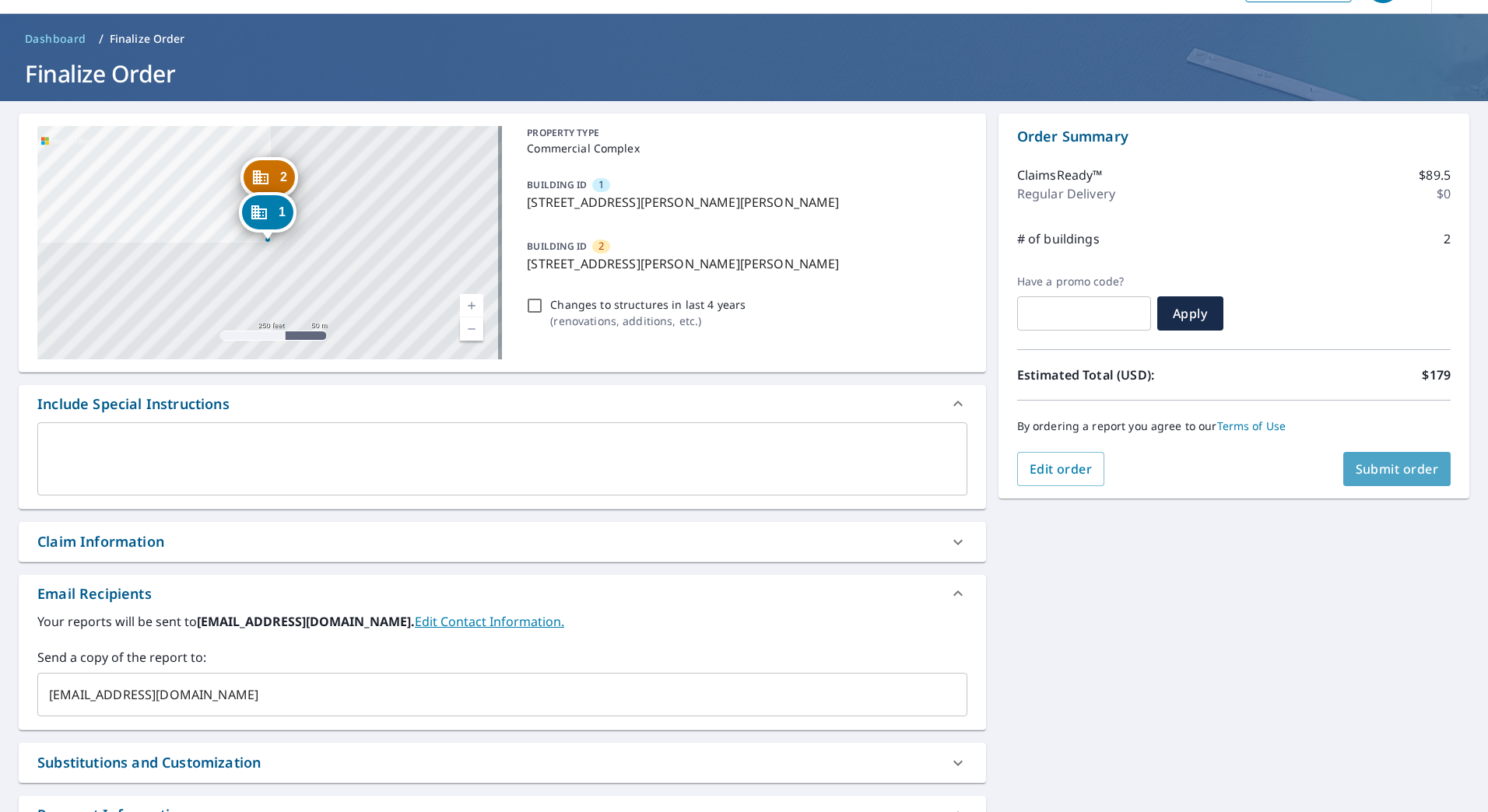
click at [1377, 467] on span "Submit order" at bounding box center [1397, 469] width 83 height 17
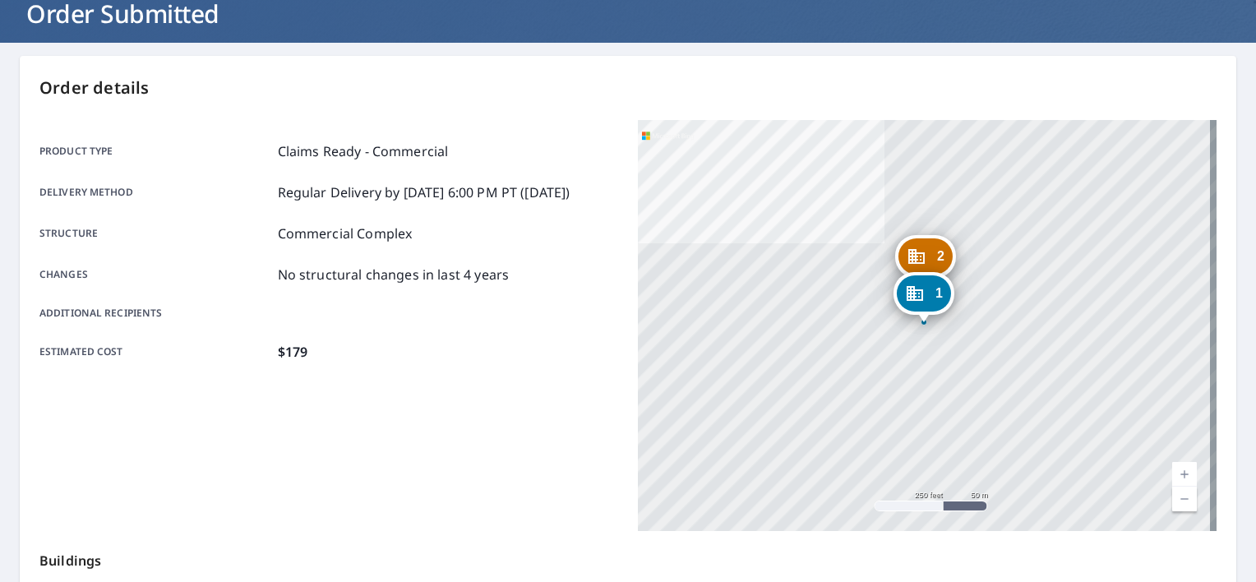
scroll to position [20, 0]
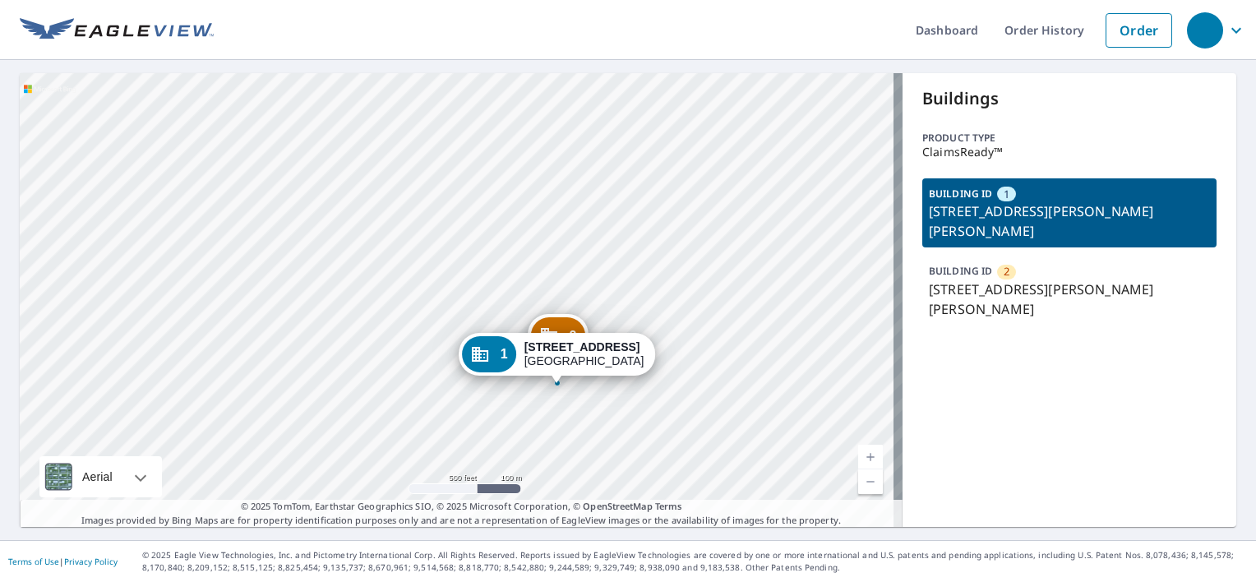
click at [1033, 428] on div "Buildings Product type ClaimsReady™ BUILDING ID 1 [STREET_ADDRESS] BUILDING ID …" at bounding box center [1070, 300] width 334 height 454
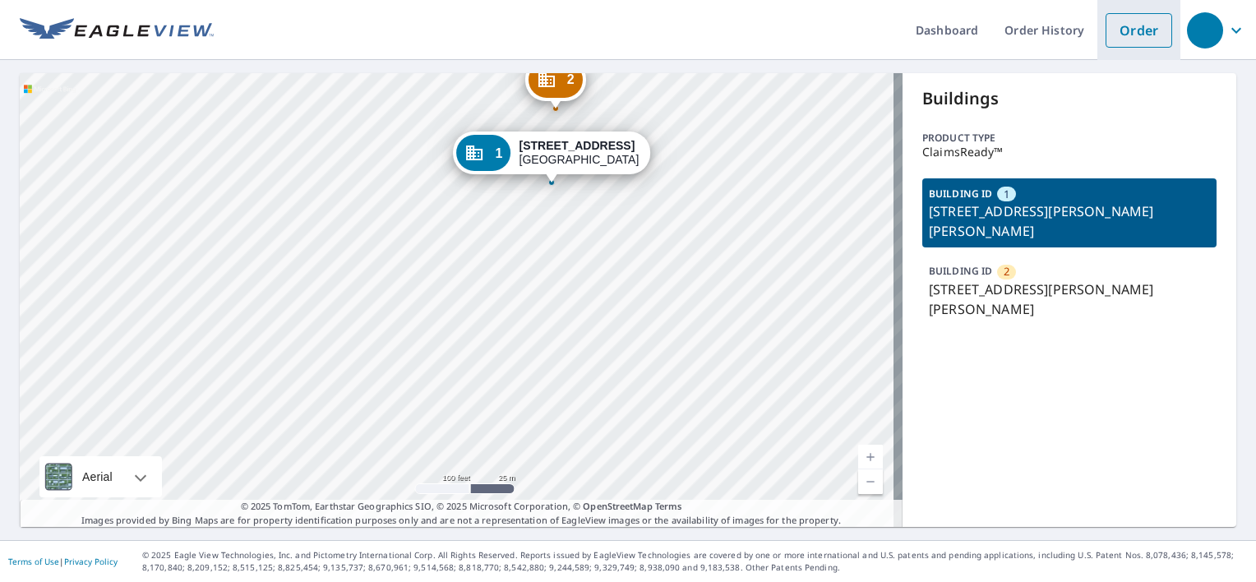
click at [1129, 40] on link "Order" at bounding box center [1139, 30] width 67 height 35
